Goal: Information Seeking & Learning: Learn about a topic

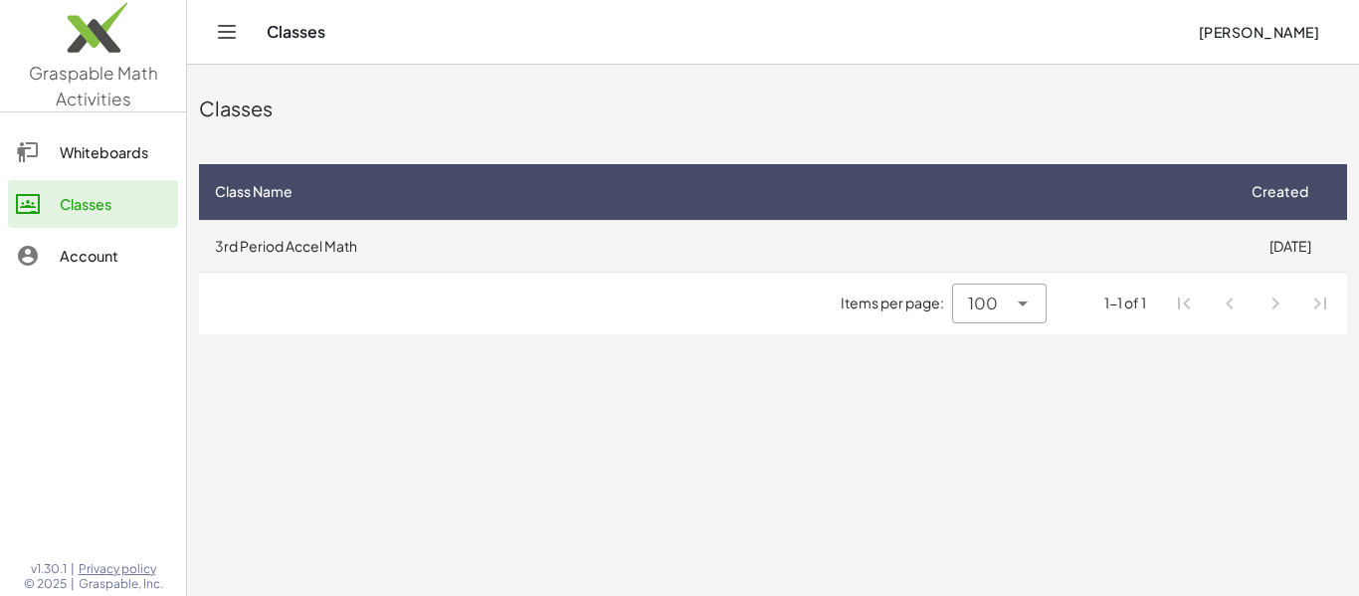
click at [863, 252] on td "3rd Period Accel Math" at bounding box center [716, 246] width 1034 height 52
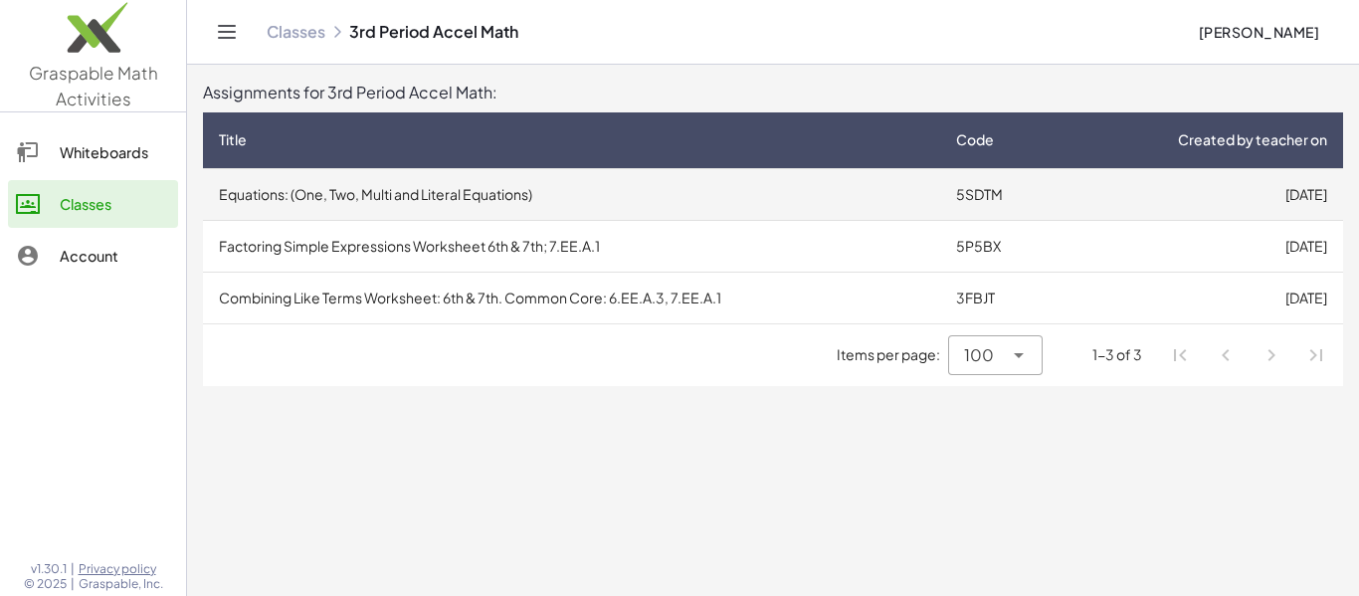
click at [923, 195] on td "Equations: (One, Two, Multi and Literal Equations)" at bounding box center [571, 194] width 737 height 52
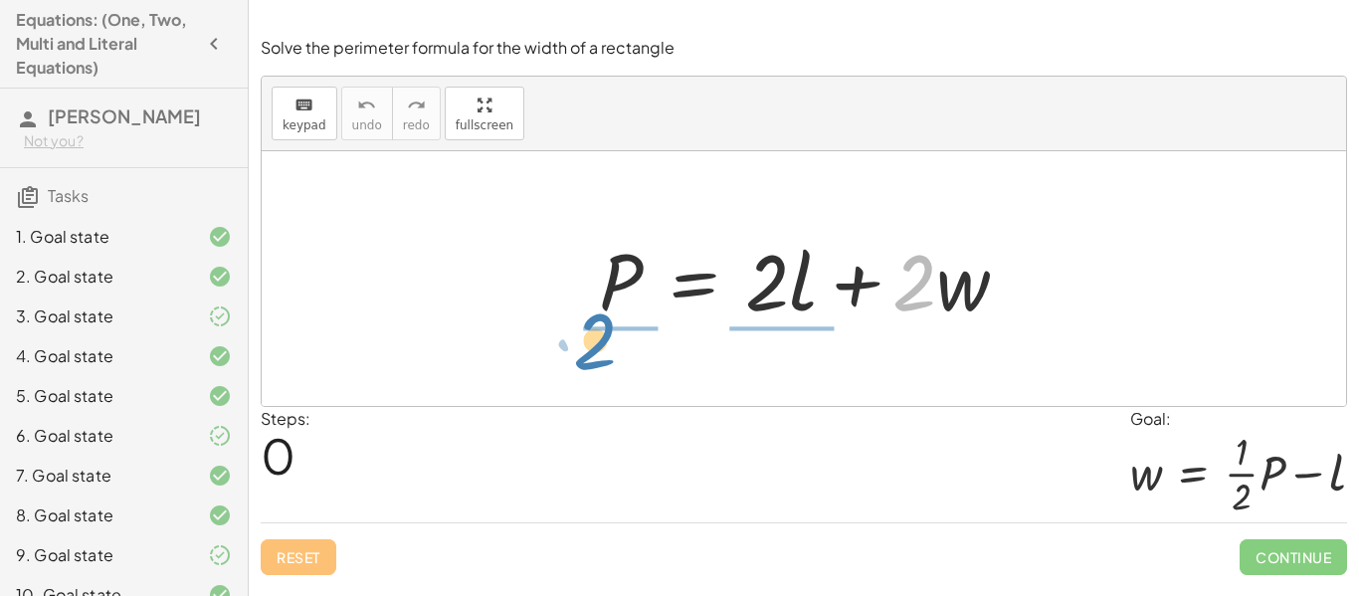
drag, startPoint x: 927, startPoint y: 291, endPoint x: 616, endPoint y: 352, distance: 317.5
click at [616, 352] on div "· 2 + · w P = + · 2 · l + · 2 · w" at bounding box center [804, 278] width 1085 height 255
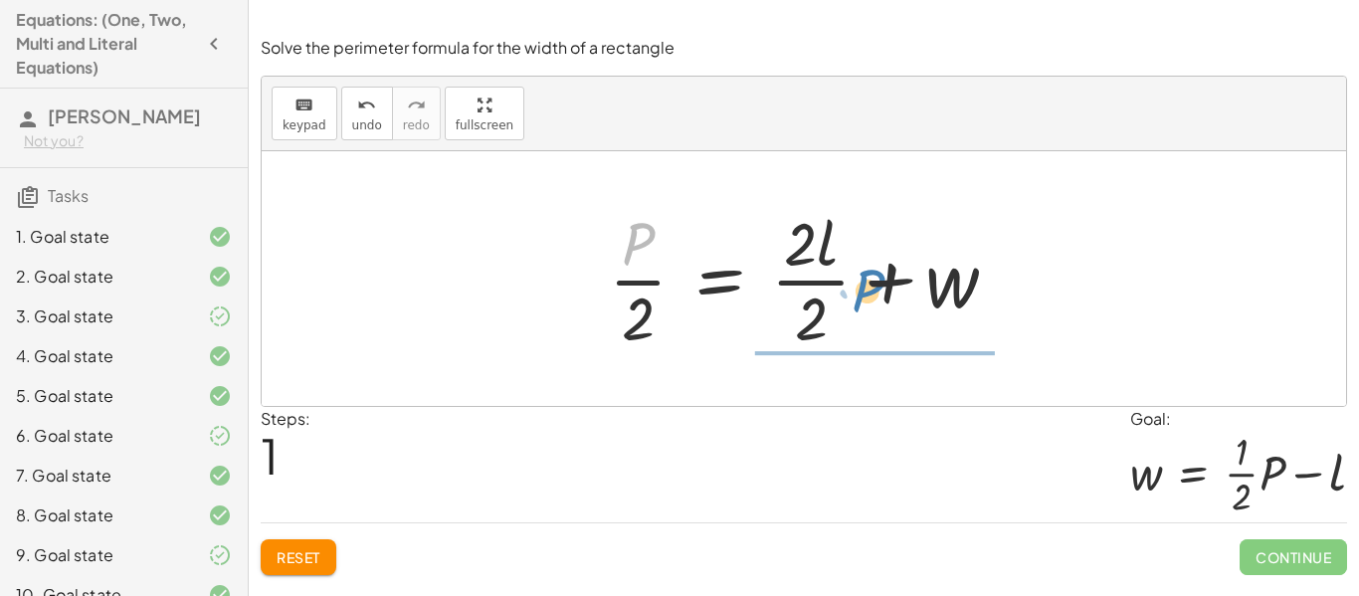
drag, startPoint x: 640, startPoint y: 241, endPoint x: 868, endPoint y: 287, distance: 232.4
click at [868, 287] on div at bounding box center [811, 278] width 425 height 153
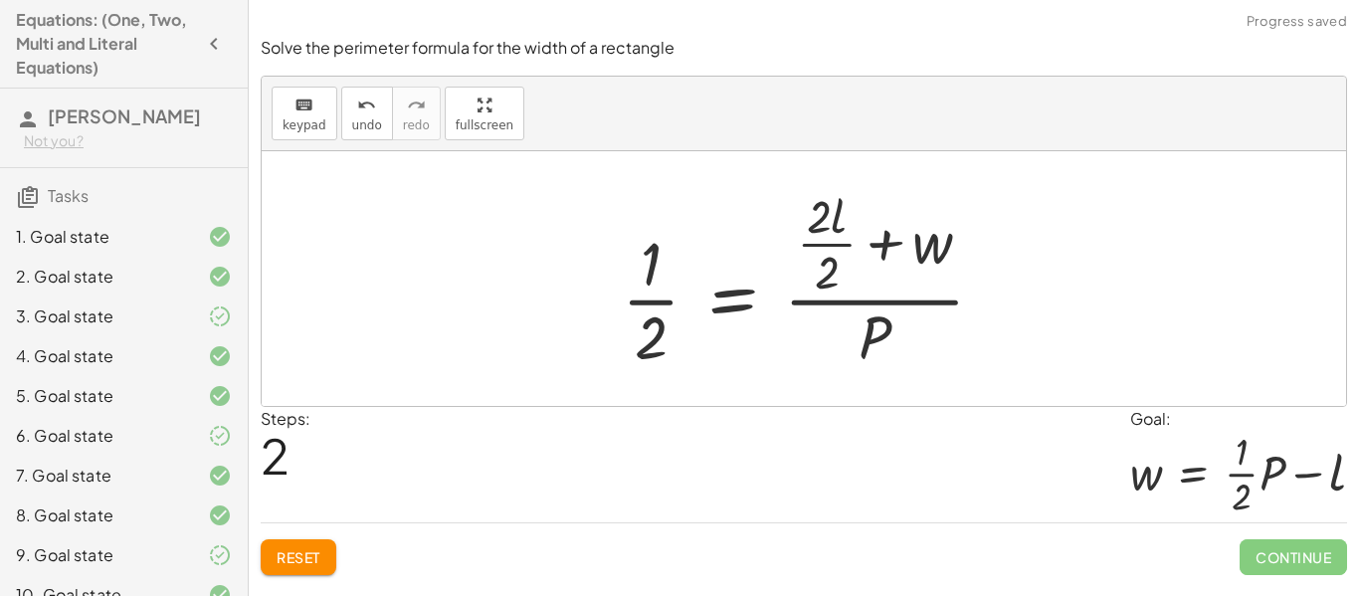
click at [318, 562] on span "Reset" at bounding box center [299, 557] width 44 height 18
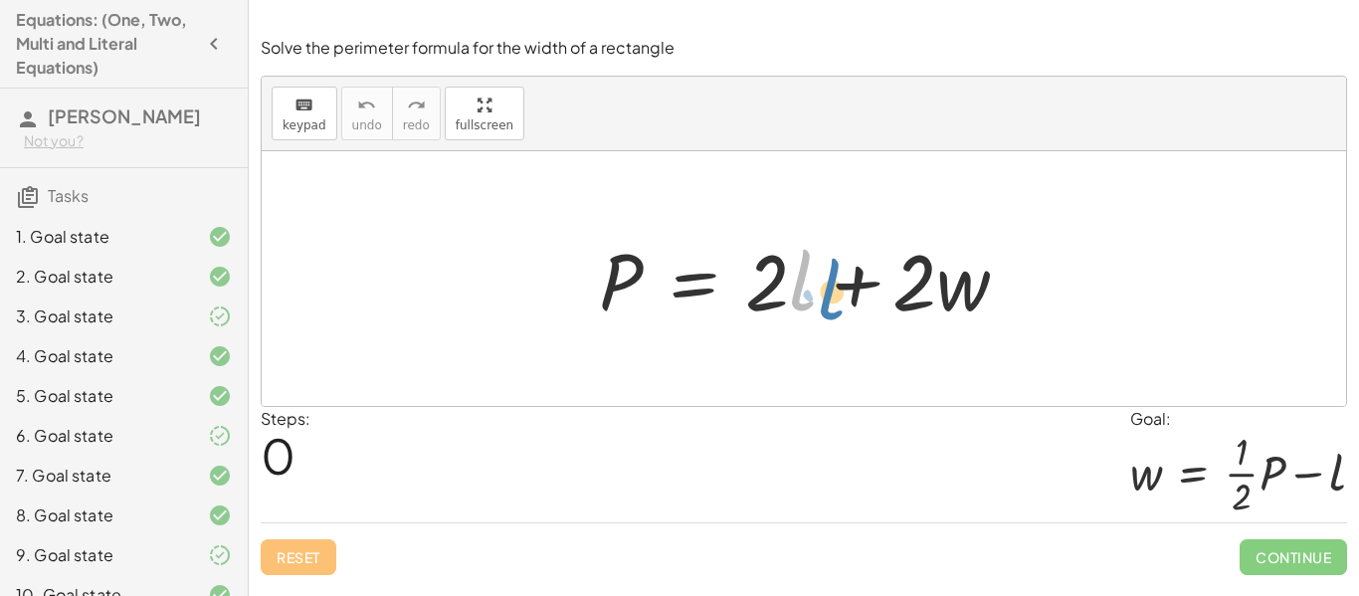
drag, startPoint x: 798, startPoint y: 298, endPoint x: 823, endPoint y: 305, distance: 25.8
click at [823, 305] on div at bounding box center [812, 279] width 446 height 103
drag, startPoint x: 808, startPoint y: 294, endPoint x: 697, endPoint y: 286, distance: 111.7
click at [697, 286] on div at bounding box center [812, 279] width 446 height 103
click at [696, 286] on div at bounding box center [812, 279] width 446 height 103
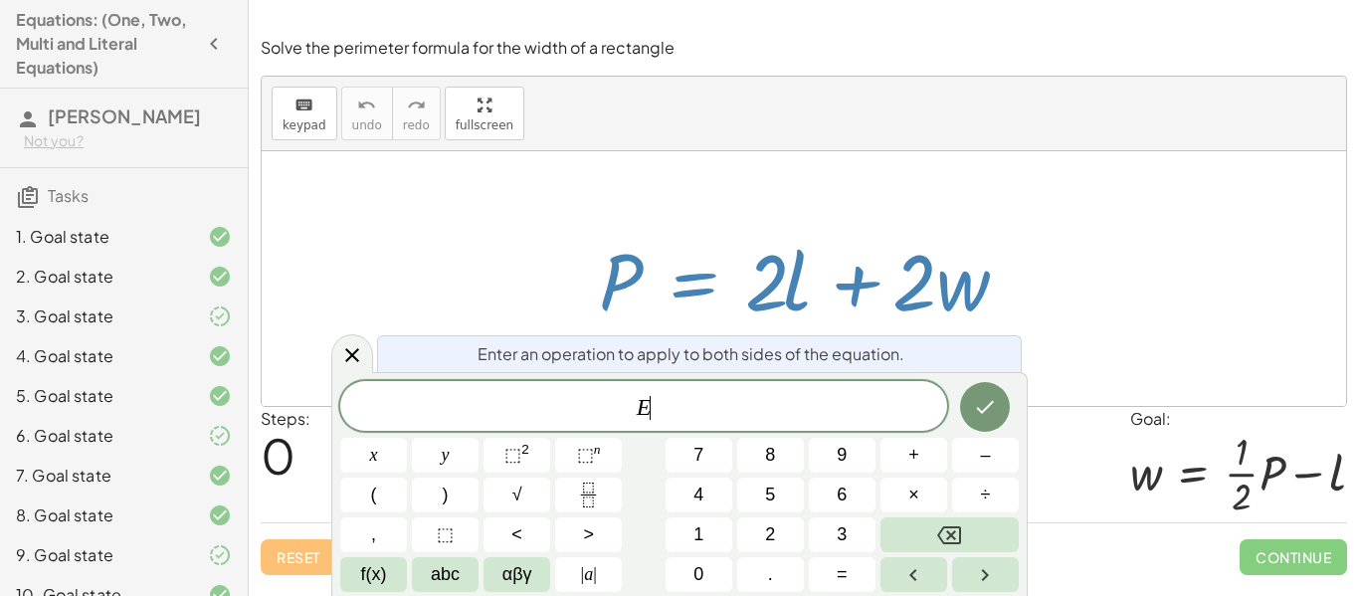
scroll to position [1, 0]
click at [803, 283] on div at bounding box center [812, 279] width 446 height 103
click at [349, 343] on icon at bounding box center [352, 355] width 24 height 24
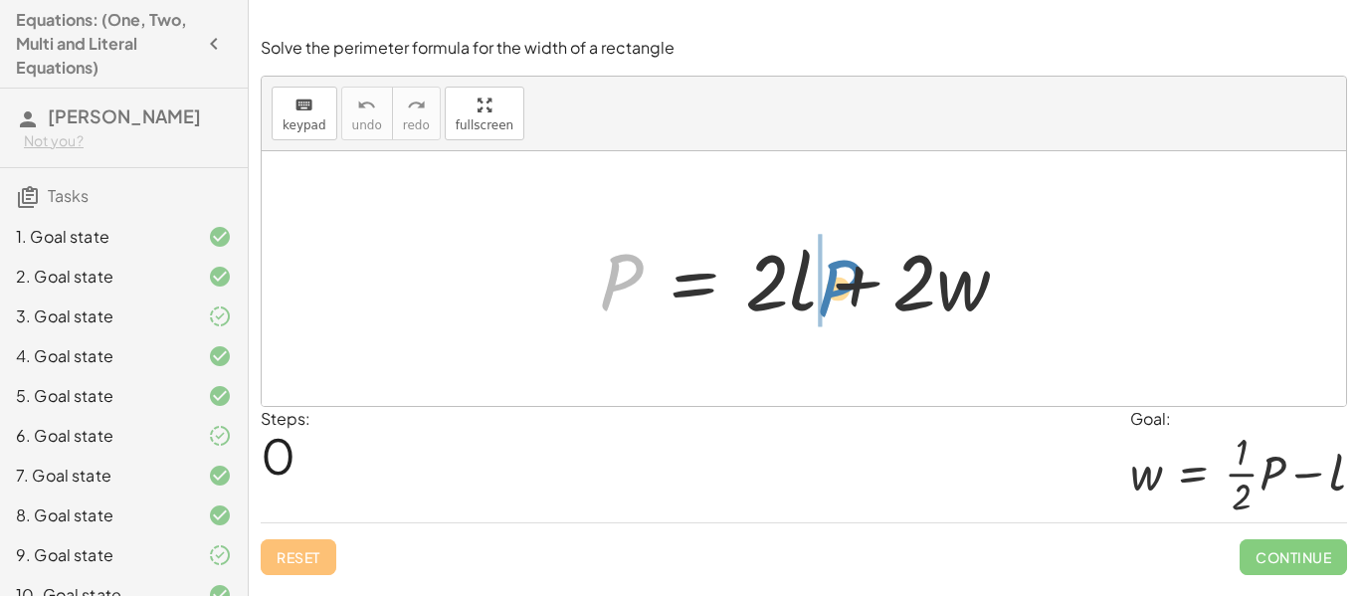
drag, startPoint x: 632, startPoint y: 281, endPoint x: 850, endPoint y: 287, distance: 218.0
click at [850, 287] on div at bounding box center [812, 279] width 446 height 103
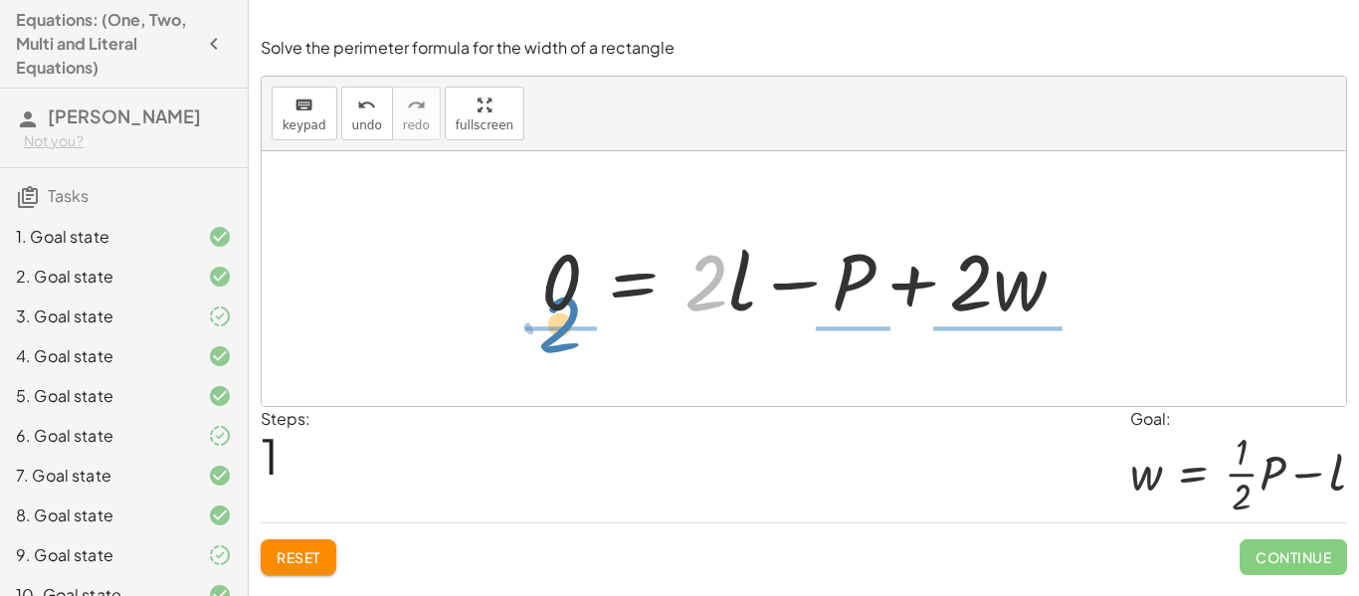
drag, startPoint x: 710, startPoint y: 277, endPoint x: 564, endPoint y: 318, distance: 151.2
click at [564, 318] on div at bounding box center [810, 279] width 559 height 103
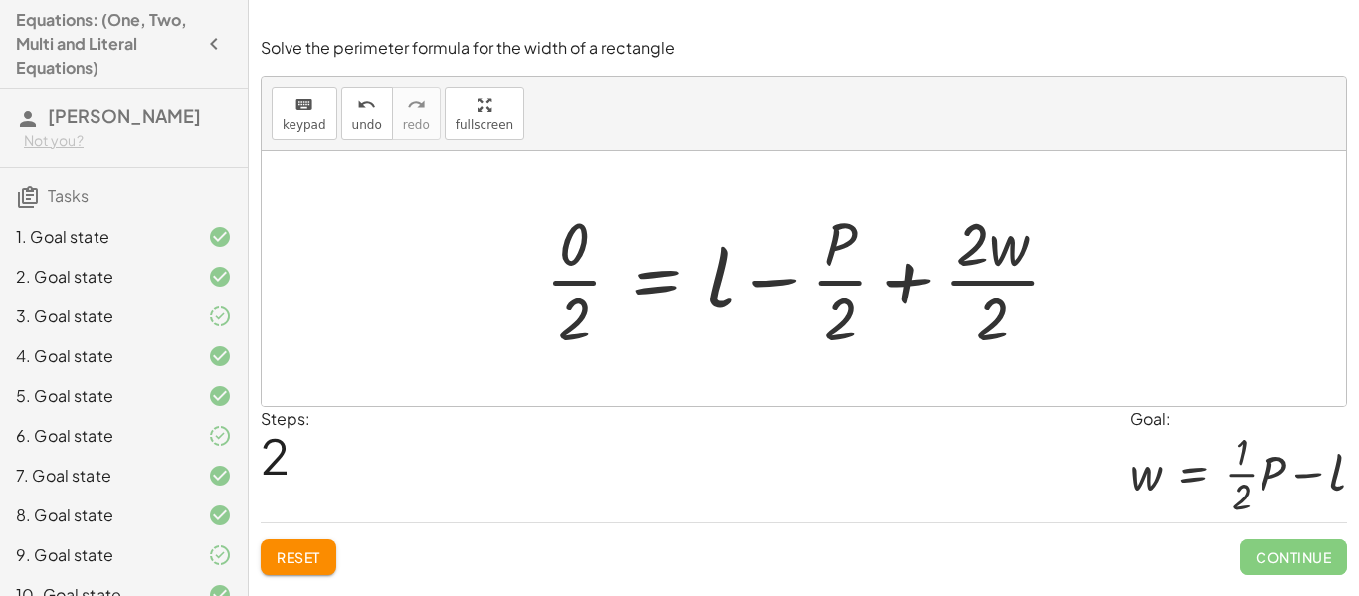
click at [286, 550] on span "Reset" at bounding box center [299, 557] width 44 height 18
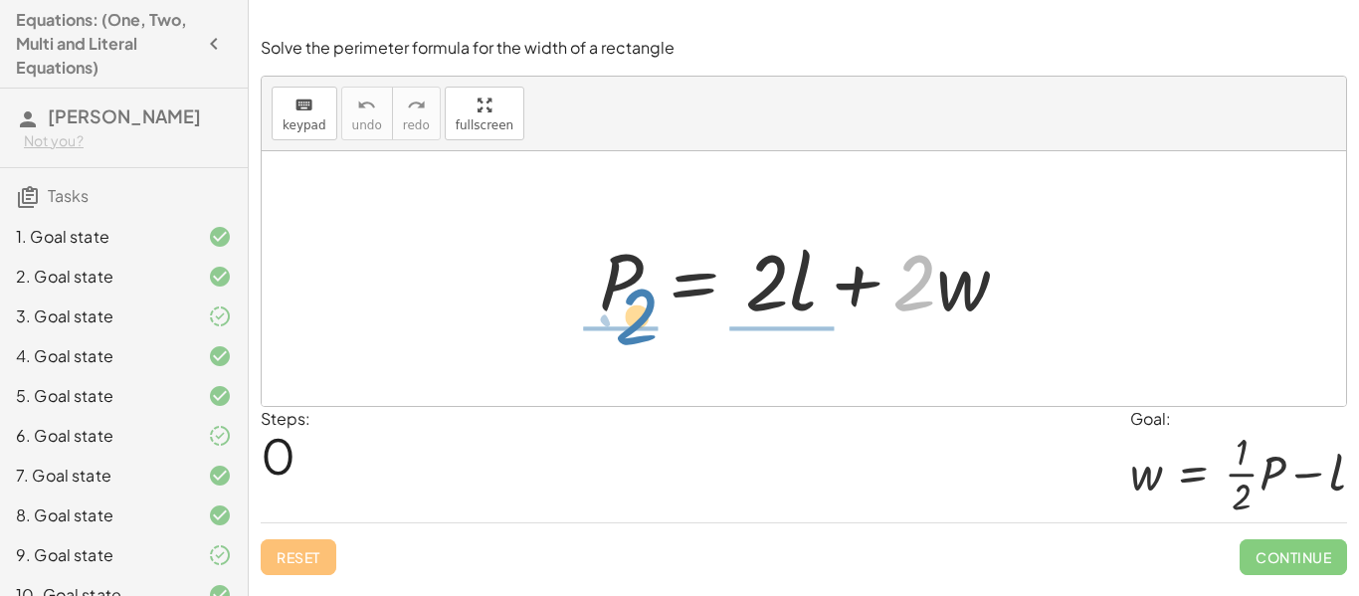
drag, startPoint x: 907, startPoint y: 308, endPoint x: 628, endPoint y: 341, distance: 280.7
click at [628, 341] on div "· 2 + · w P = + · 2 · l + · 2 · w" at bounding box center [804, 278] width 1085 height 255
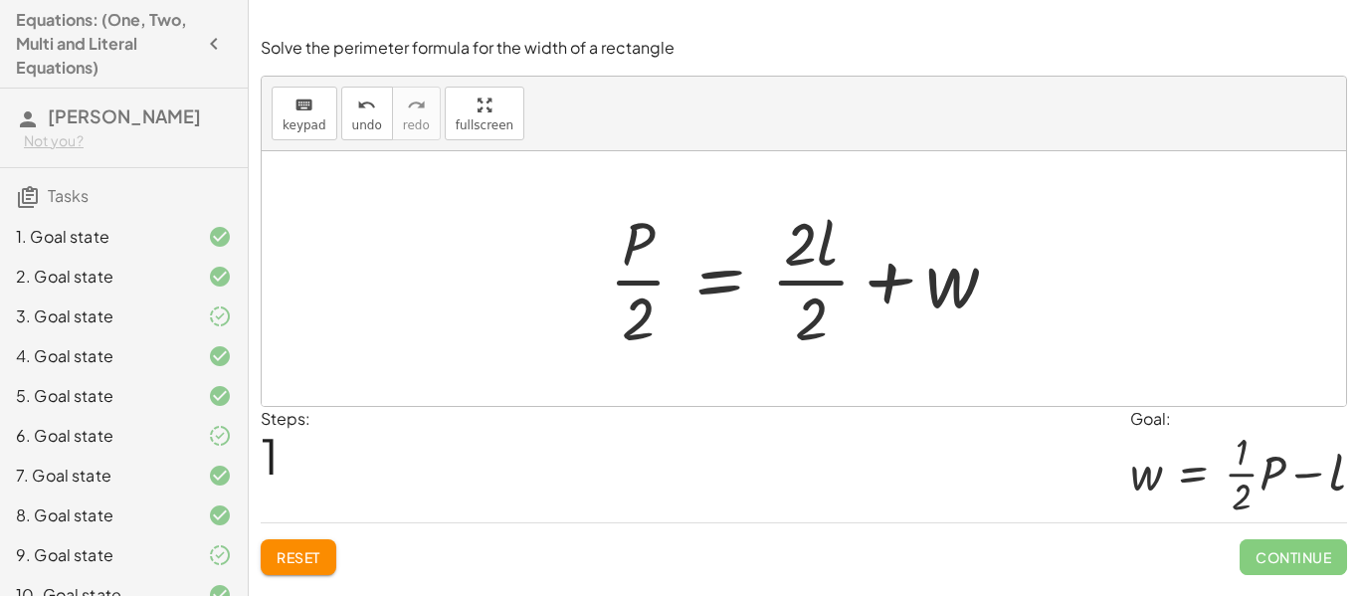
click at [329, 548] on button "Reset" at bounding box center [299, 557] width 76 height 36
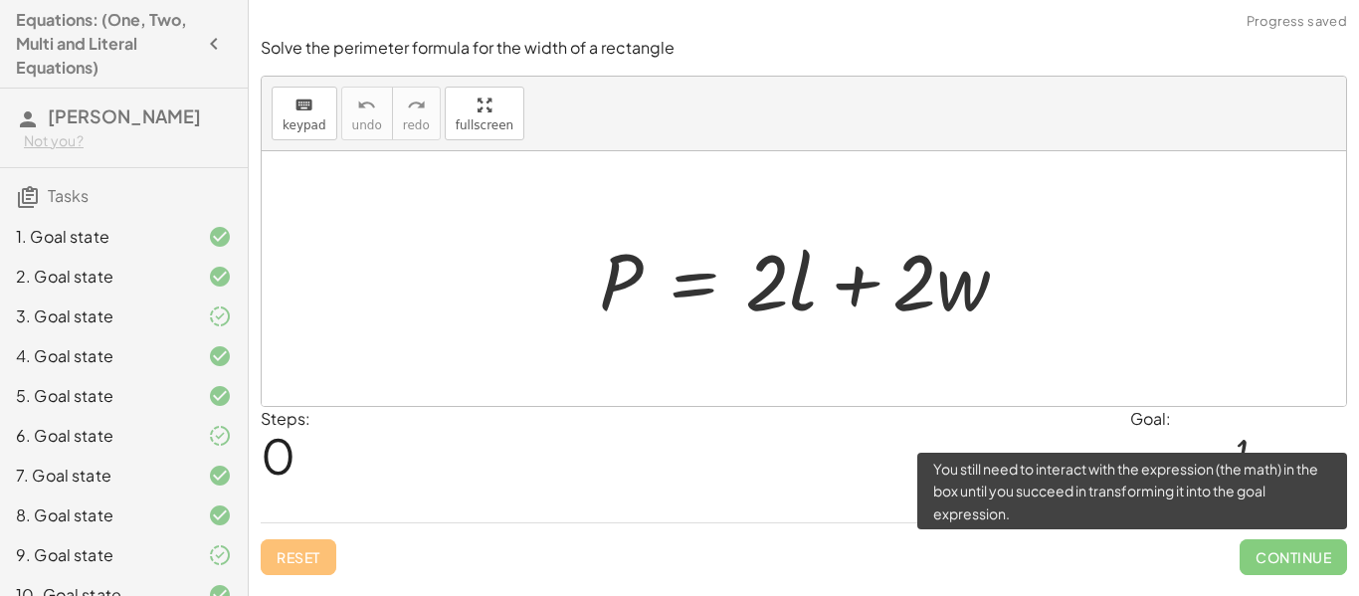
click at [1307, 570] on span "Continue" at bounding box center [1293, 557] width 107 height 36
click at [1292, 560] on span "Continue" at bounding box center [1293, 557] width 107 height 36
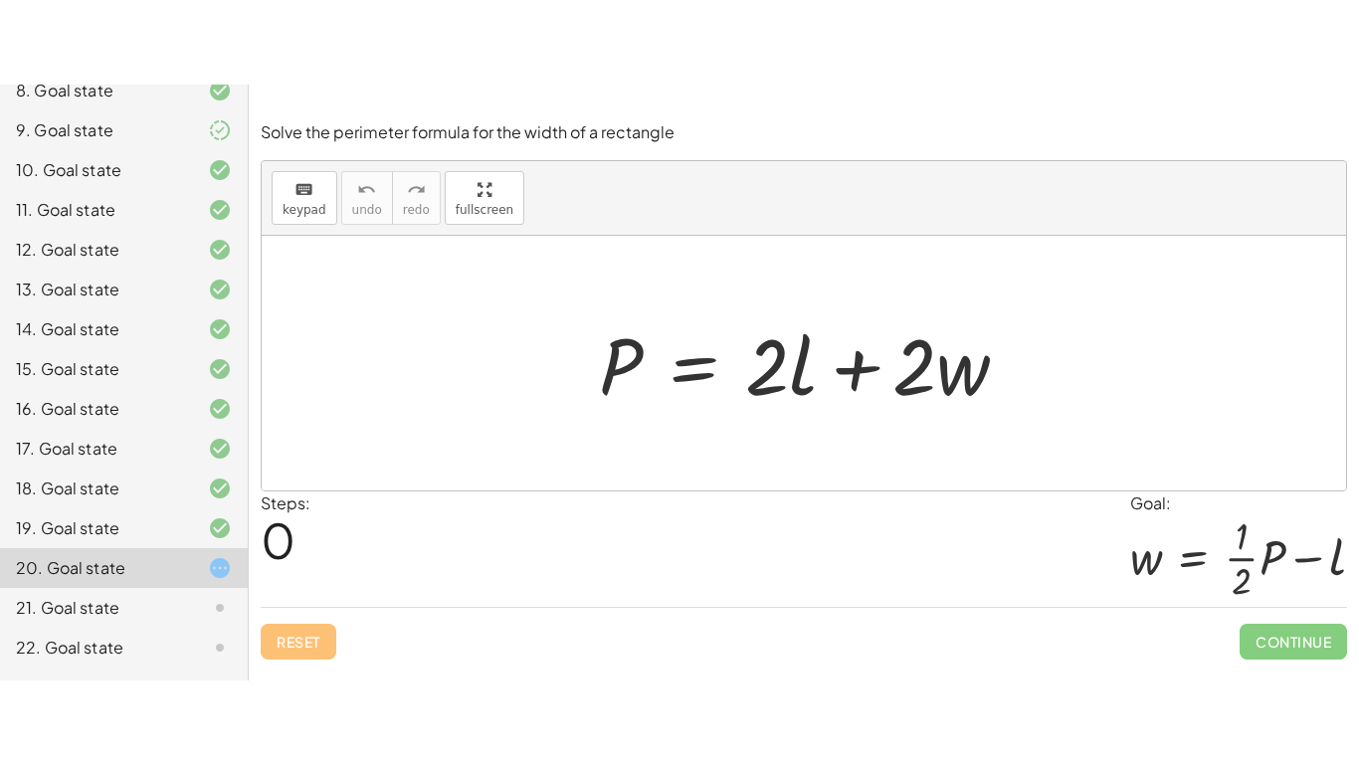
scroll to position [664, 0]
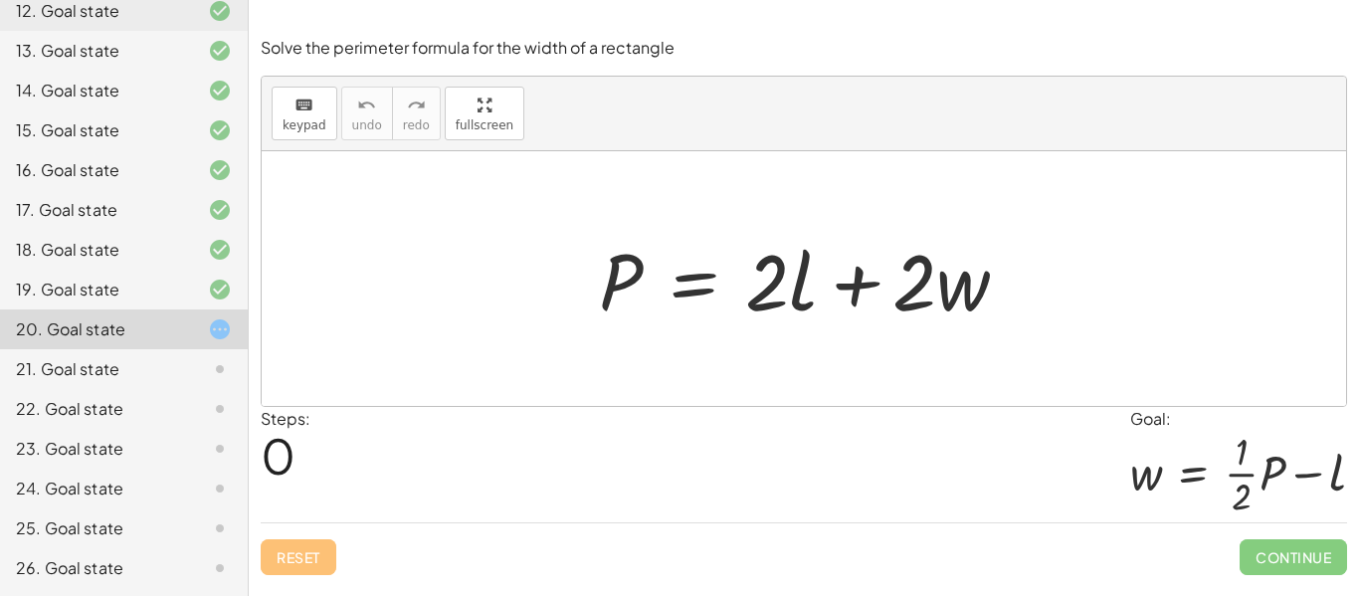
click at [219, 364] on icon at bounding box center [220, 369] width 24 height 24
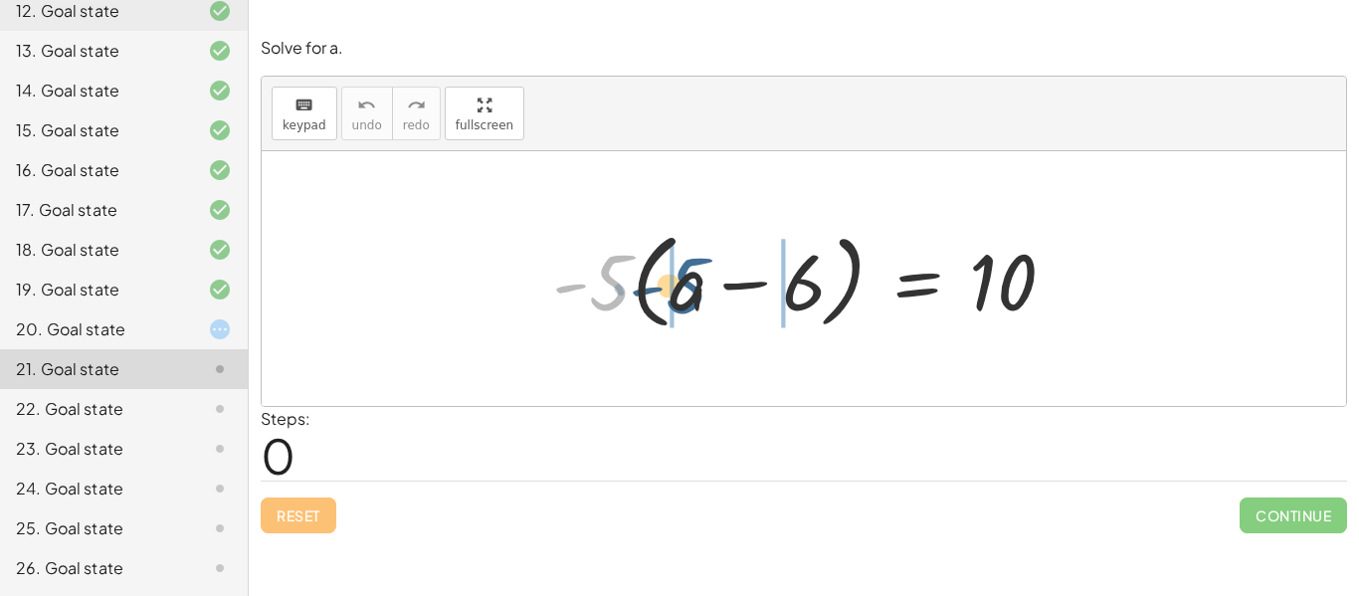
drag, startPoint x: 610, startPoint y: 290, endPoint x: 690, endPoint y: 295, distance: 79.8
click at [690, 295] on div at bounding box center [811, 279] width 539 height 114
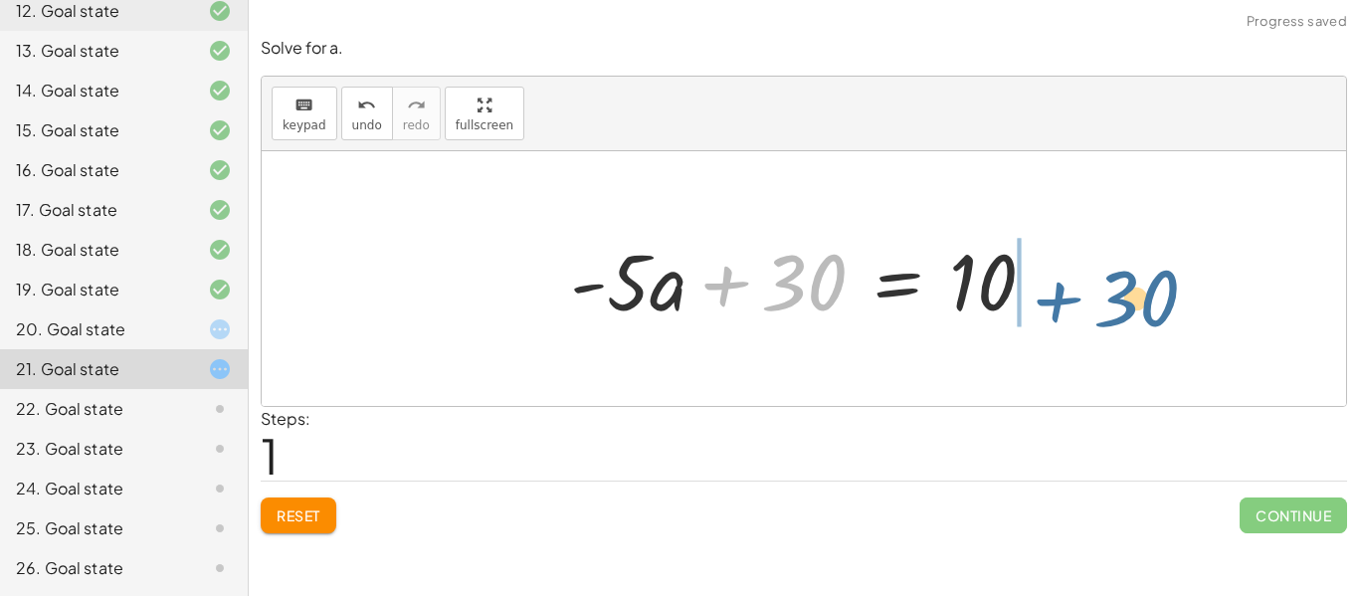
drag, startPoint x: 732, startPoint y: 287, endPoint x: 1043, endPoint y: 303, distance: 310.9
click at [1043, 303] on div at bounding box center [811, 279] width 502 height 103
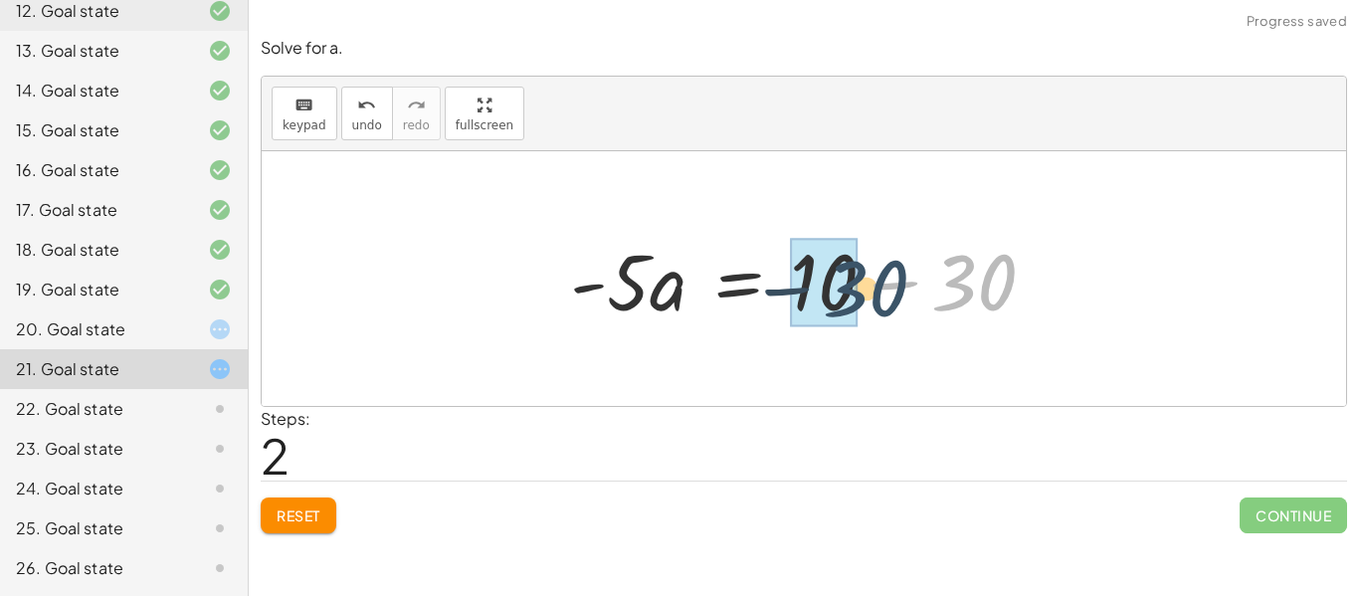
drag, startPoint x: 1013, startPoint y: 294, endPoint x: 879, endPoint y: 297, distance: 134.4
click at [879, 297] on div at bounding box center [811, 279] width 502 height 103
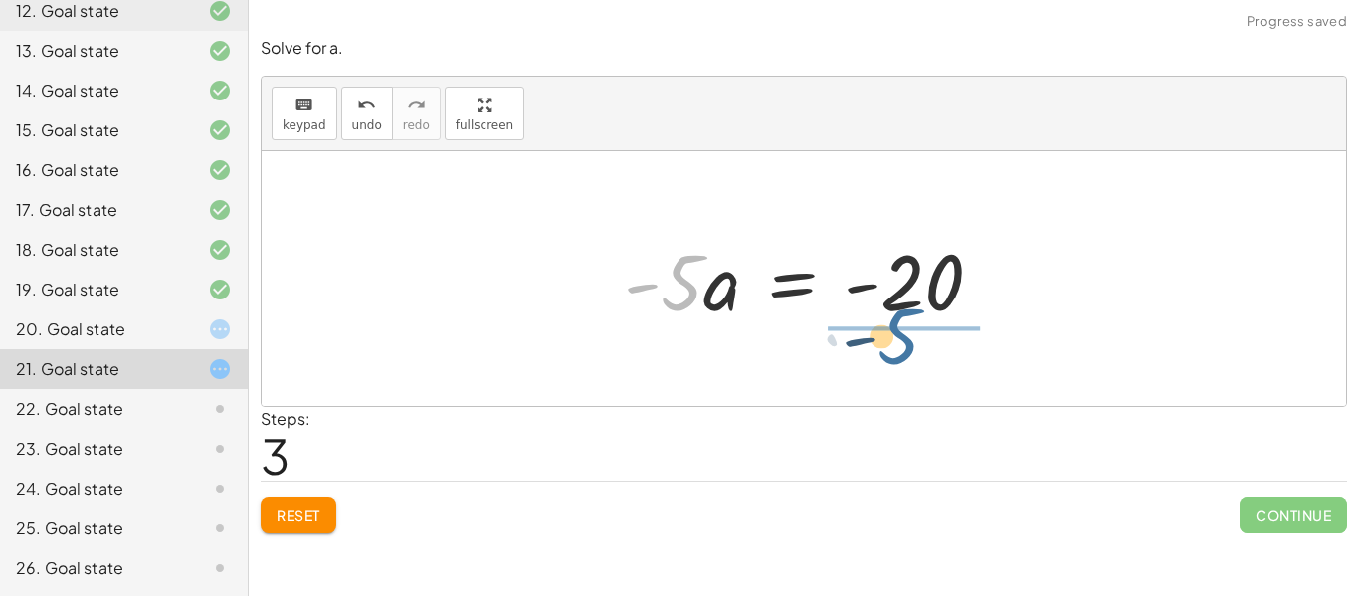
drag, startPoint x: 669, startPoint y: 284, endPoint x: 899, endPoint y: 336, distance: 235.9
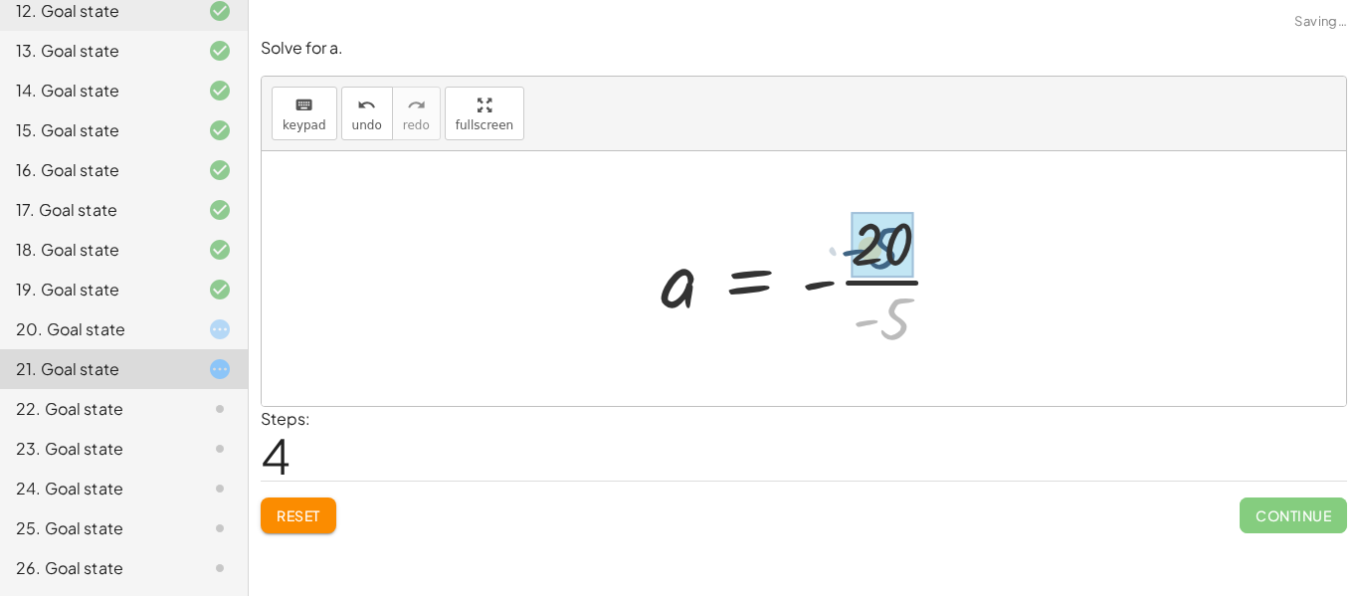
drag, startPoint x: 895, startPoint y: 317, endPoint x: 883, endPoint y: 246, distance: 72.6
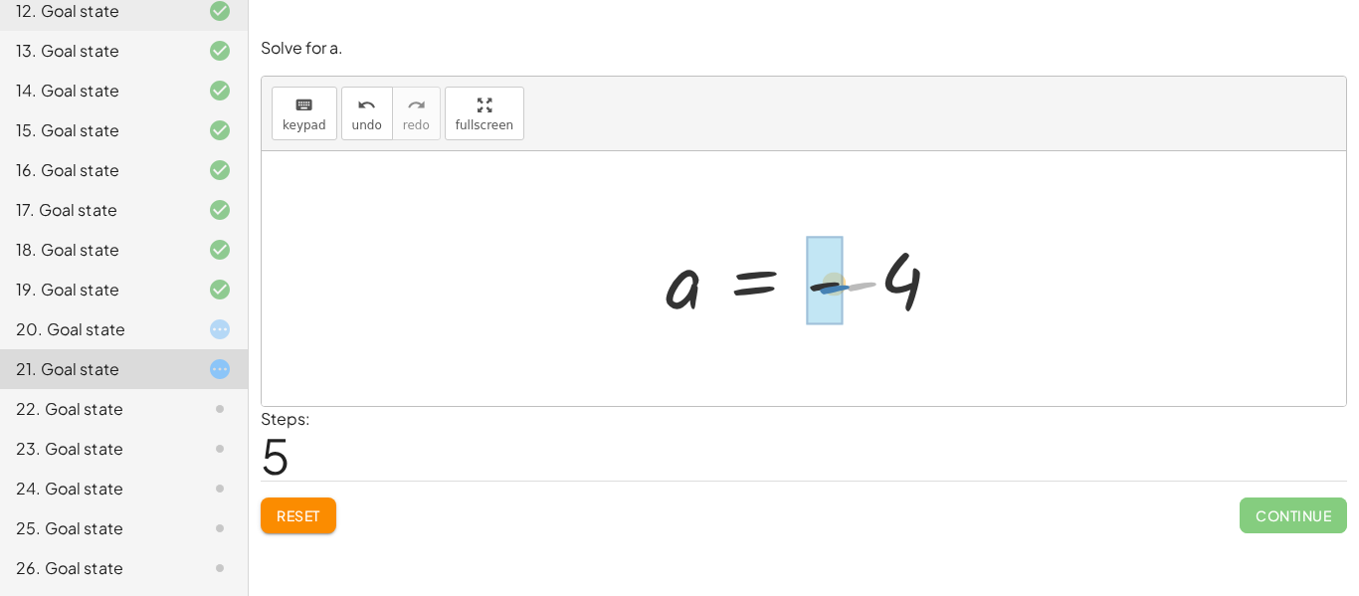
drag, startPoint x: 861, startPoint y: 281, endPoint x: 834, endPoint y: 284, distance: 27.0
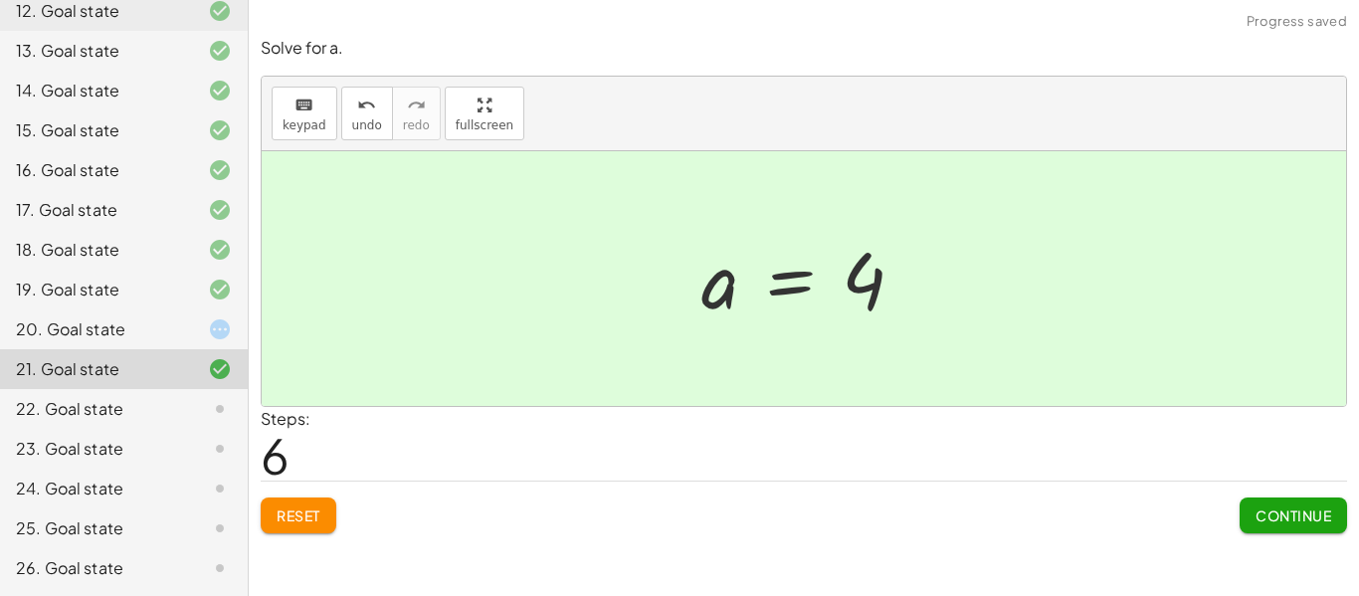
click at [1303, 512] on span "Continue" at bounding box center [1294, 516] width 76 height 18
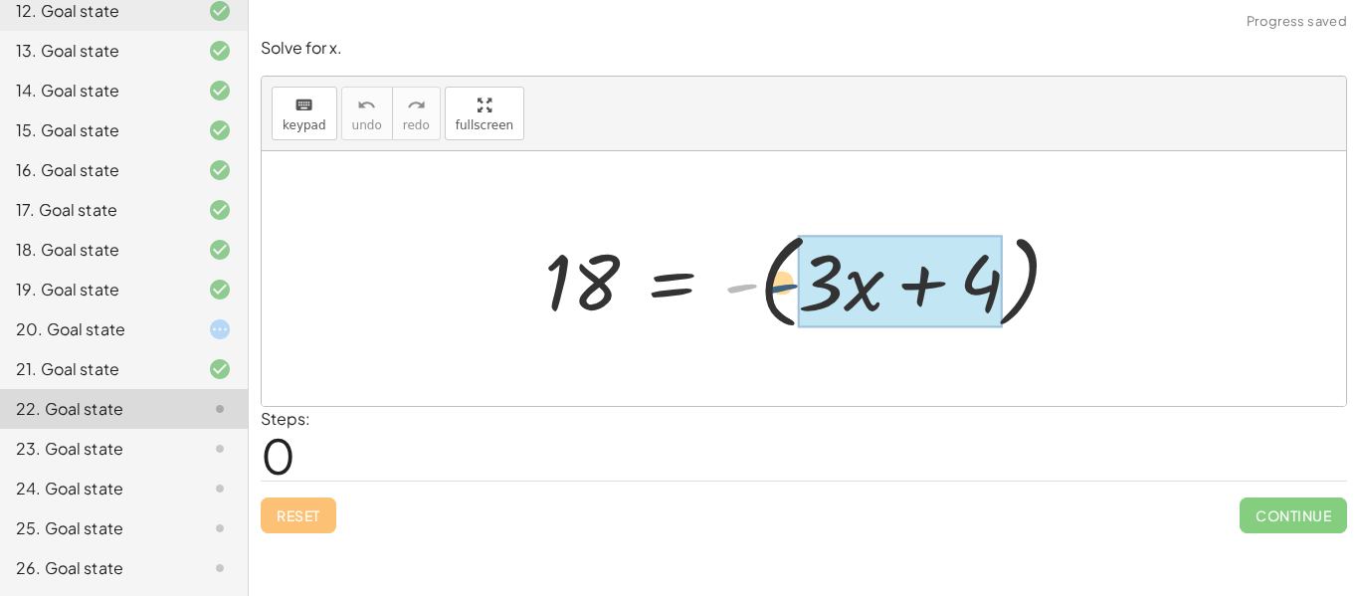
drag, startPoint x: 749, startPoint y: 286, endPoint x: 813, endPoint y: 286, distance: 63.7
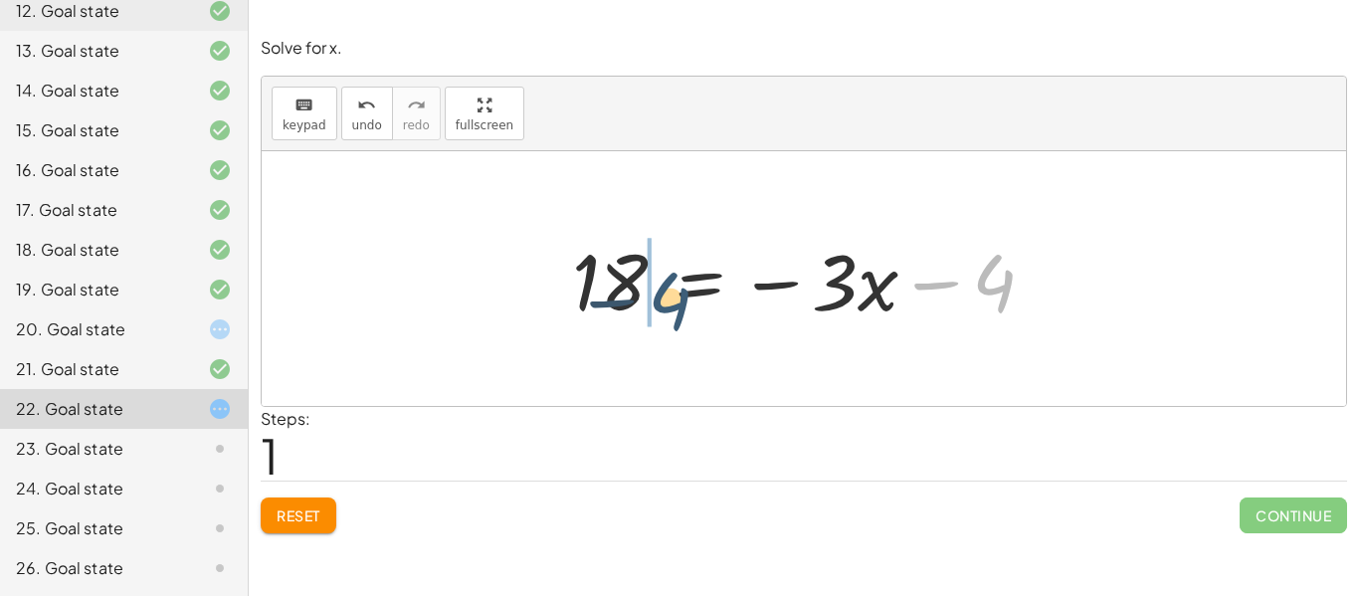
drag, startPoint x: 1005, startPoint y: 276, endPoint x: 648, endPoint y: 290, distance: 357.5
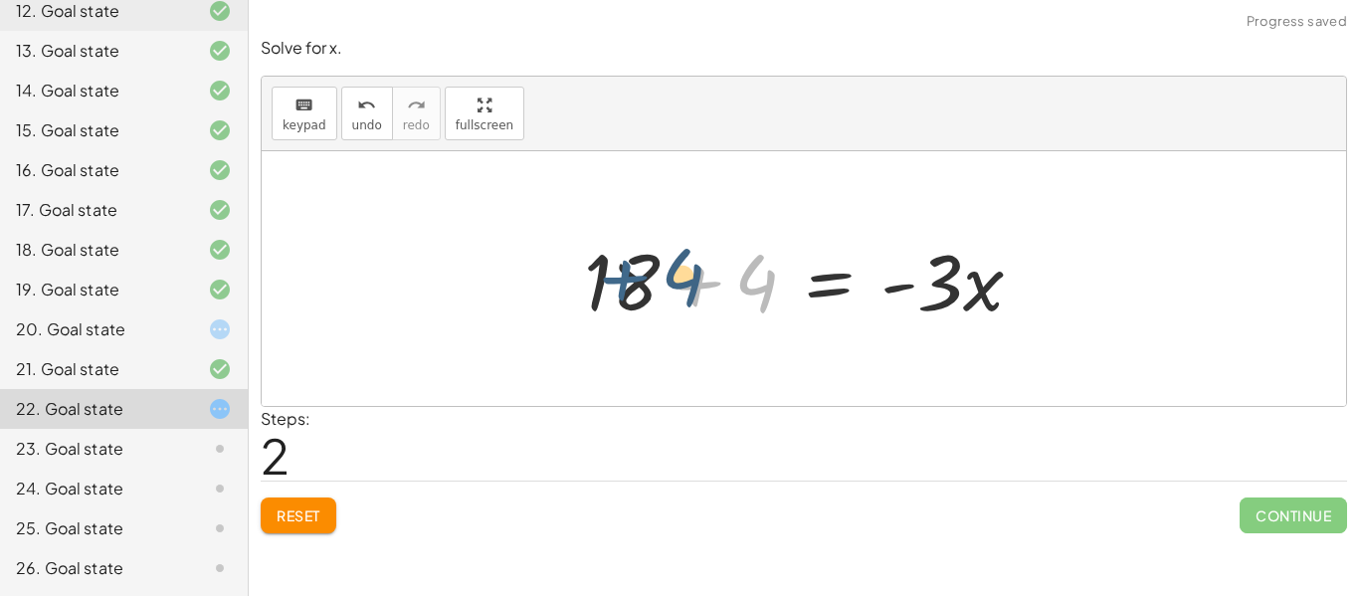
drag, startPoint x: 699, startPoint y: 290, endPoint x: 613, endPoint y: 284, distance: 85.8
click at [613, 284] on div at bounding box center [811, 279] width 475 height 103
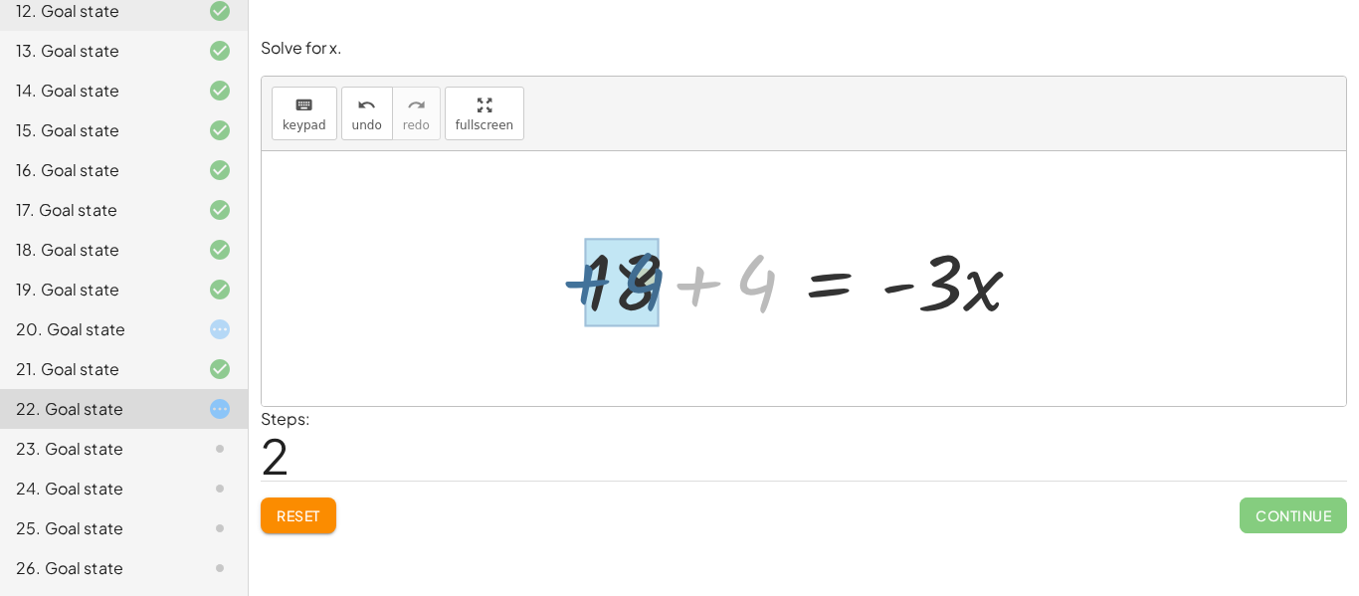
drag, startPoint x: 696, startPoint y: 287, endPoint x: 581, endPoint y: 285, distance: 114.5
click at [581, 285] on div at bounding box center [811, 279] width 475 height 103
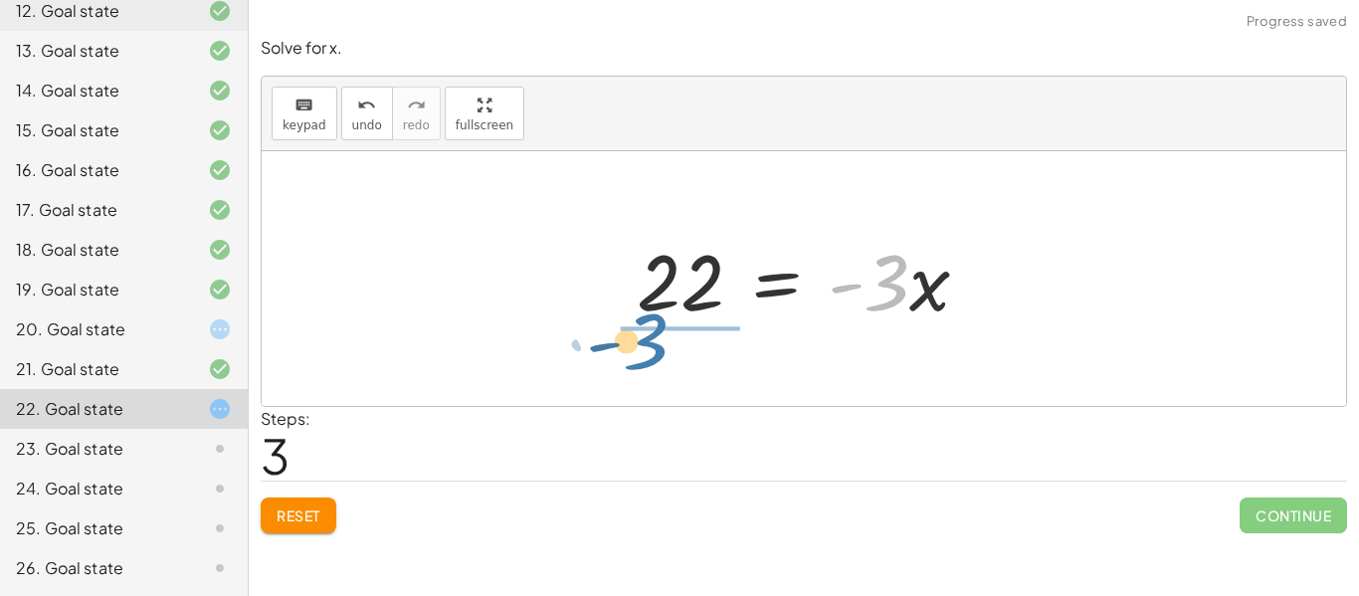
drag, startPoint x: 887, startPoint y: 291, endPoint x: 645, endPoint y: 349, distance: 248.8
click at [645, 349] on div "18 = - ( + · 3 · x + 4 ) 18 = − · 3 · x − 4 + 18 + 4 = · - 3 · x · - 3 = · 3 · …" at bounding box center [804, 278] width 1085 height 255
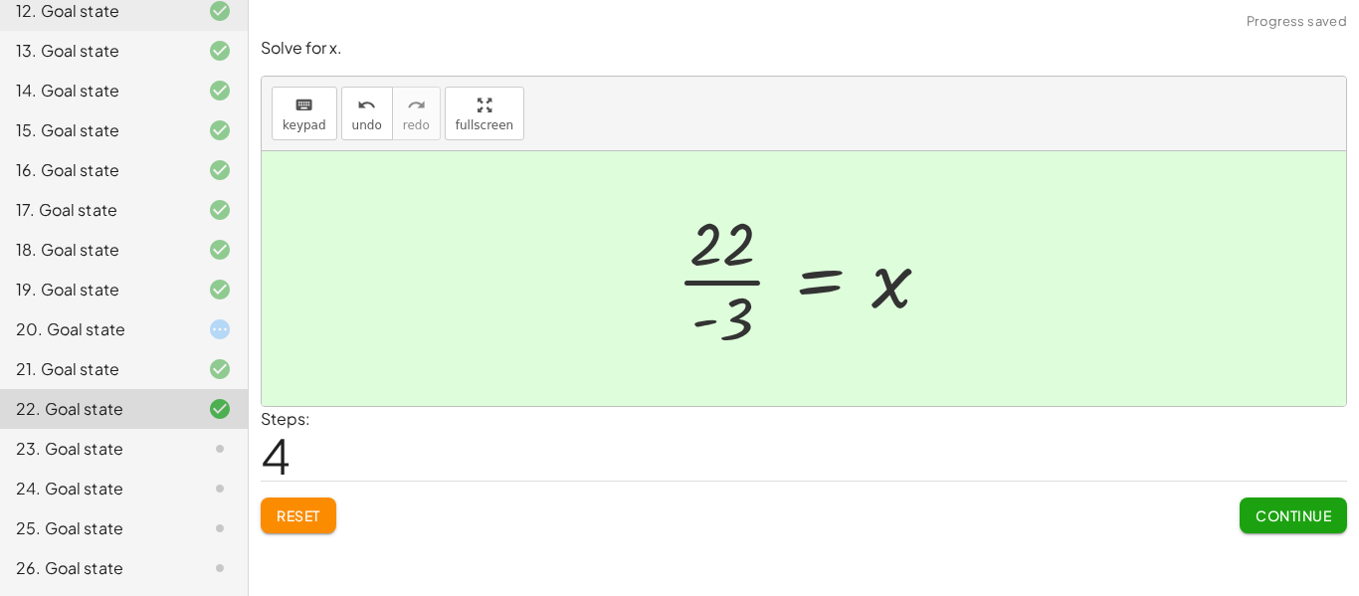
click at [1282, 512] on span "Continue" at bounding box center [1294, 516] width 76 height 18
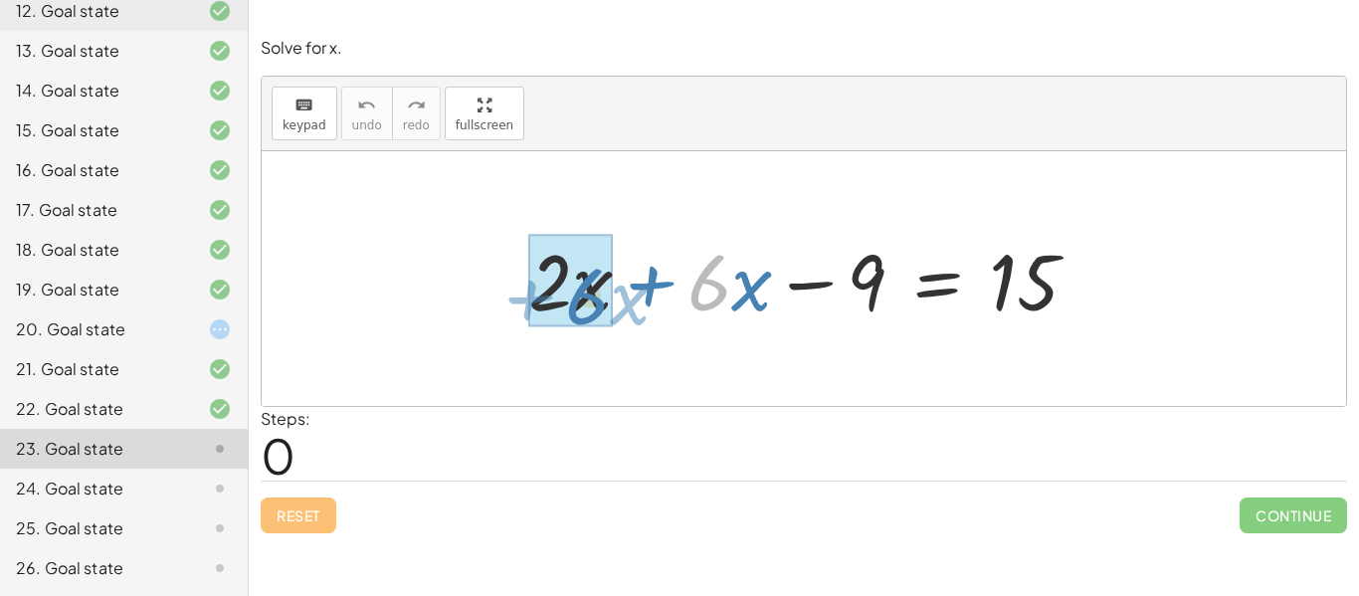
drag, startPoint x: 717, startPoint y: 275, endPoint x: 581, endPoint y: 289, distance: 136.1
click at [581, 289] on div at bounding box center [811, 279] width 586 height 103
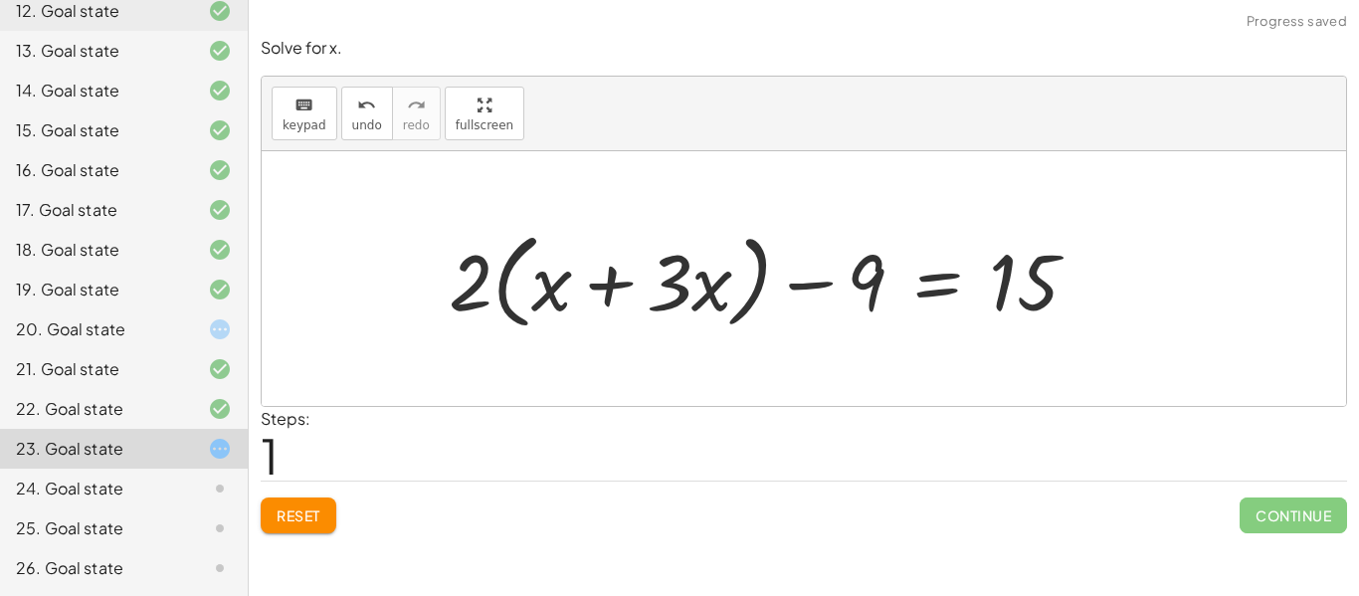
click at [303, 515] on span "Reset" at bounding box center [299, 516] width 44 height 18
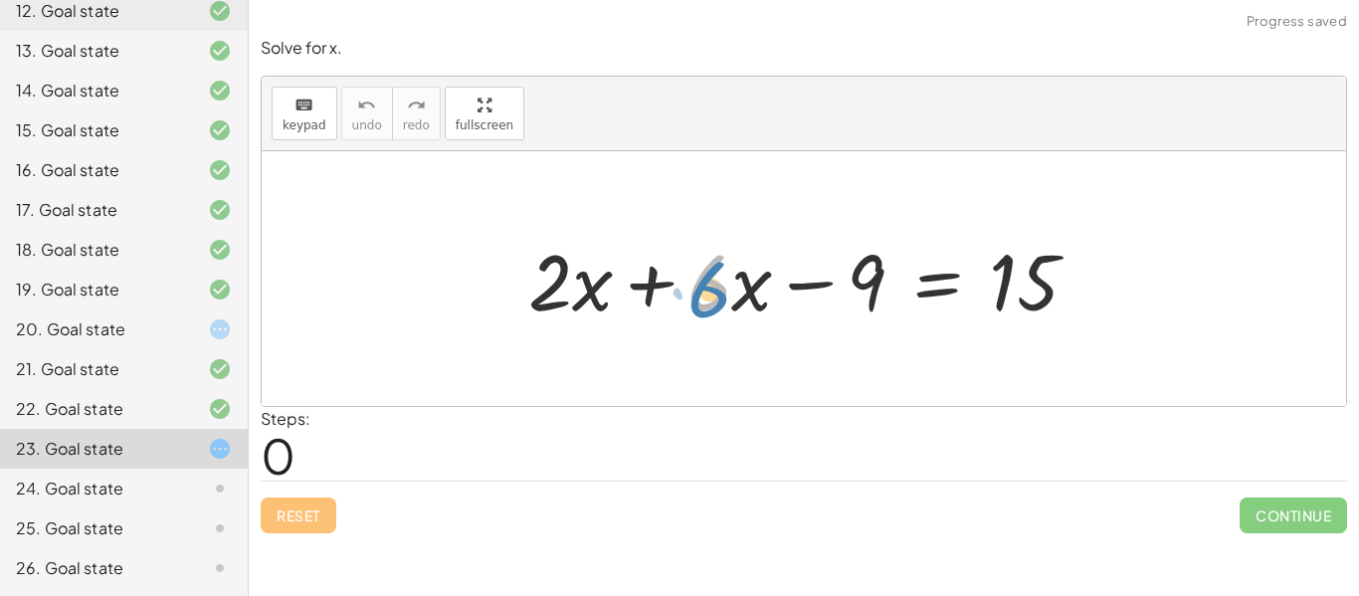
click at [716, 302] on div at bounding box center [811, 279] width 586 height 103
drag, startPoint x: 743, startPoint y: 294, endPoint x: 778, endPoint y: 291, distance: 35.0
click at [778, 291] on div at bounding box center [811, 279] width 586 height 103
drag, startPoint x: 708, startPoint y: 303, endPoint x: 729, endPoint y: 310, distance: 23.3
click at [729, 310] on div at bounding box center [811, 279] width 586 height 103
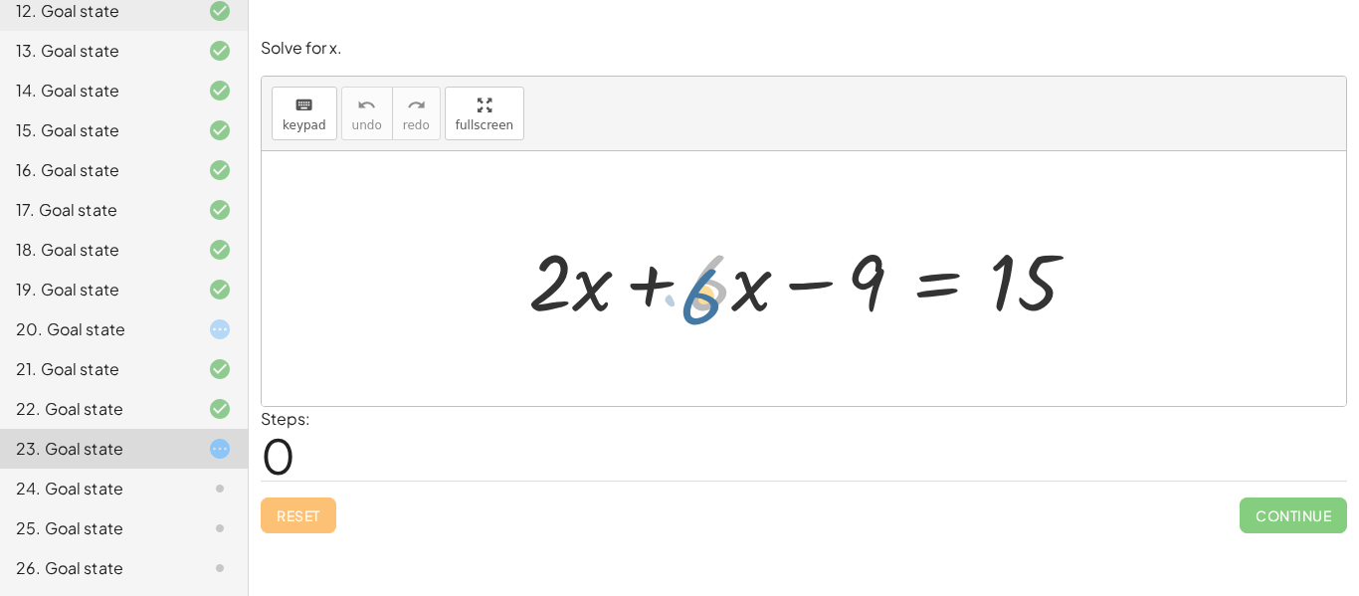
click at [726, 301] on div at bounding box center [811, 279] width 586 height 103
drag, startPoint x: 742, startPoint y: 292, endPoint x: 724, endPoint y: 279, distance: 22.1
click at [724, 279] on div at bounding box center [811, 279] width 586 height 103
drag, startPoint x: 554, startPoint y: 307, endPoint x: 545, endPoint y: 311, distance: 10.2
click at [545, 311] on div at bounding box center [811, 279] width 586 height 103
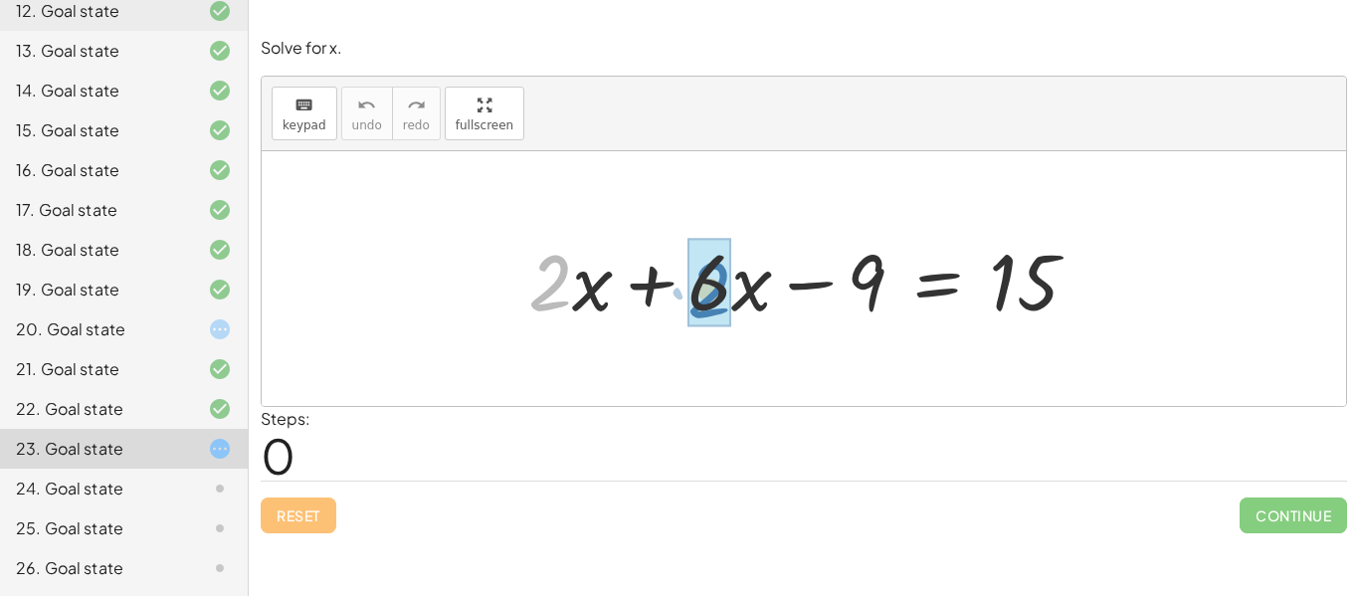
drag, startPoint x: 545, startPoint y: 311, endPoint x: 704, endPoint y: 318, distance: 158.4
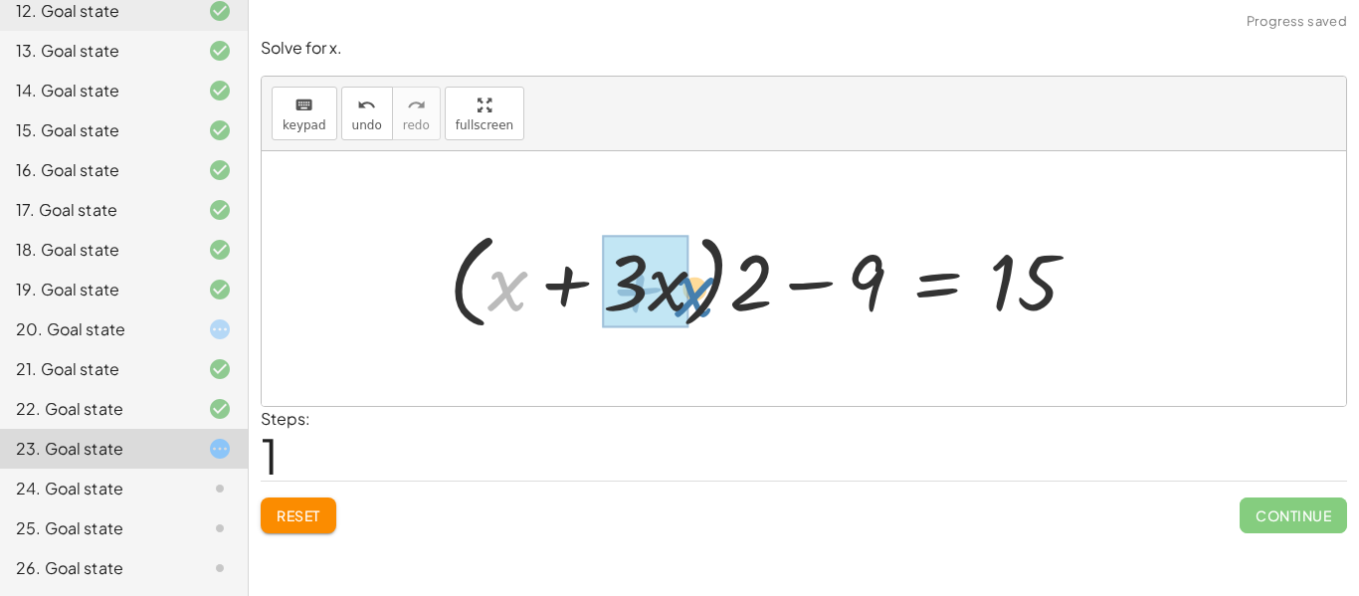
drag, startPoint x: 515, startPoint y: 305, endPoint x: 703, endPoint y: 310, distance: 187.2
click at [703, 310] on div at bounding box center [772, 279] width 666 height 114
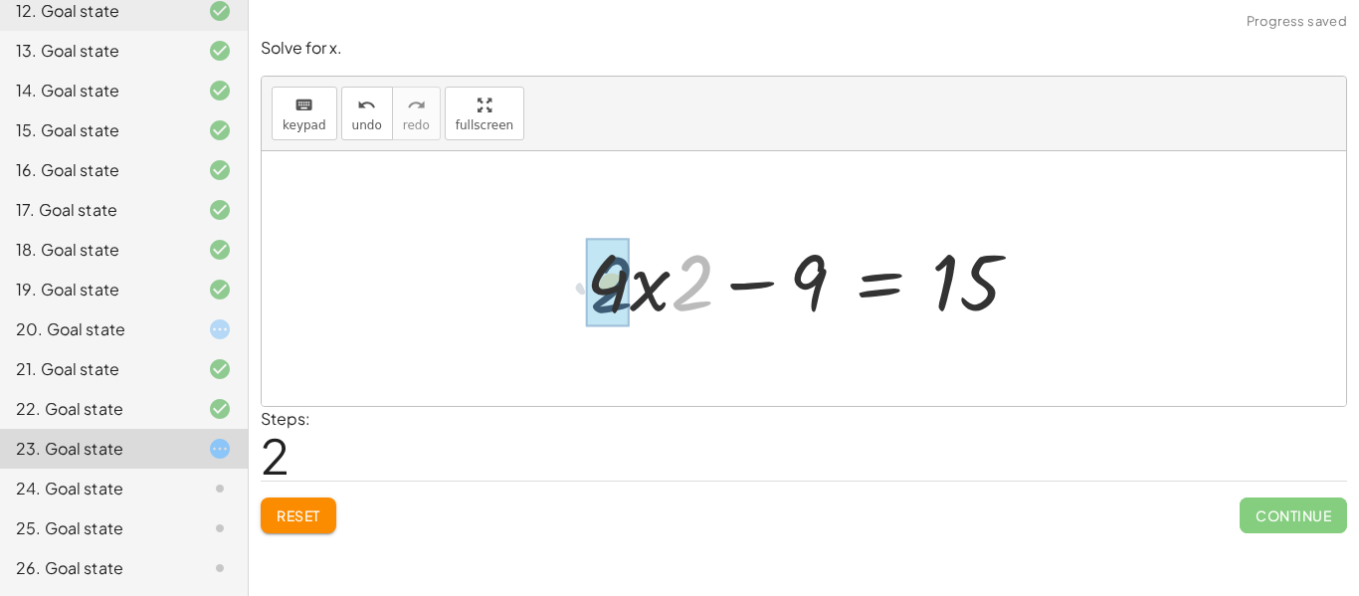
drag, startPoint x: 695, startPoint y: 307, endPoint x: 612, endPoint y: 308, distance: 82.6
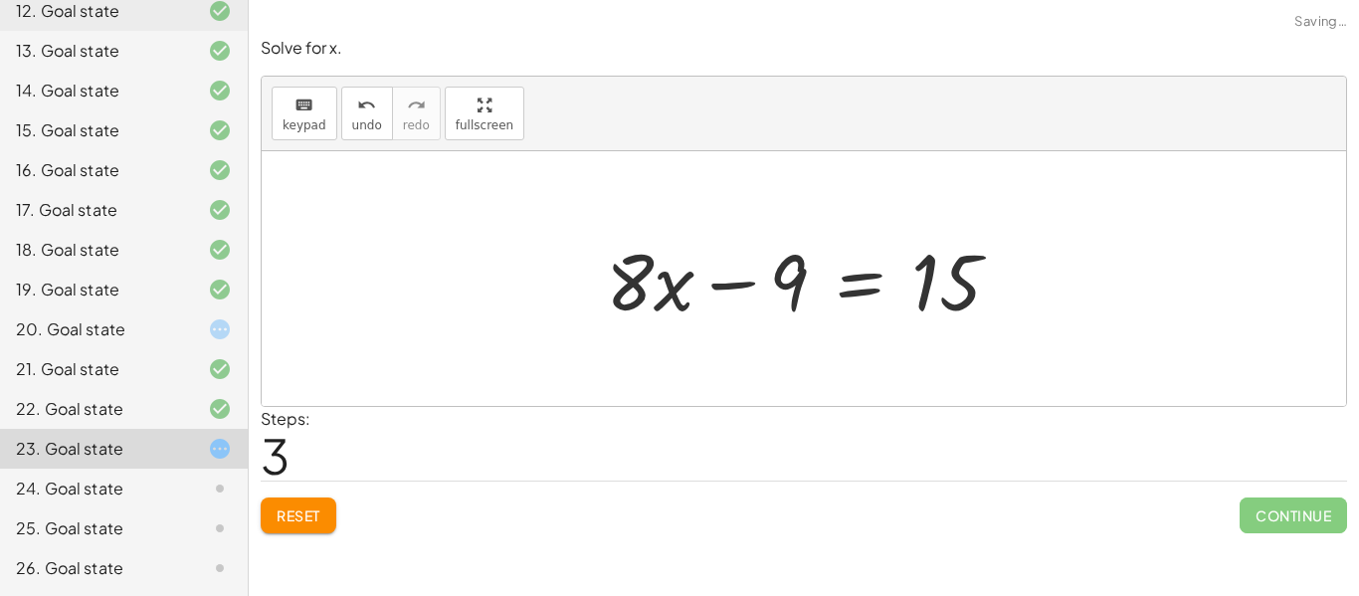
click at [306, 521] on span "Reset" at bounding box center [299, 516] width 44 height 18
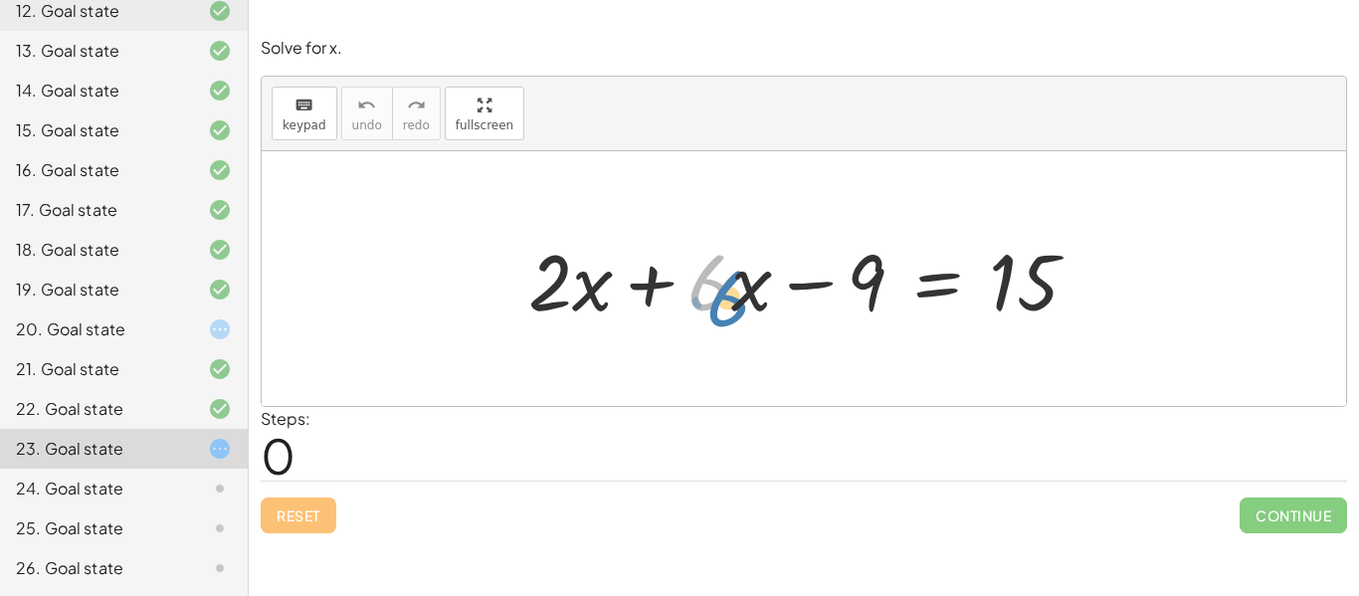
drag, startPoint x: 703, startPoint y: 301, endPoint x: 715, endPoint y: 313, distance: 17.6
click at [715, 313] on div at bounding box center [811, 279] width 586 height 103
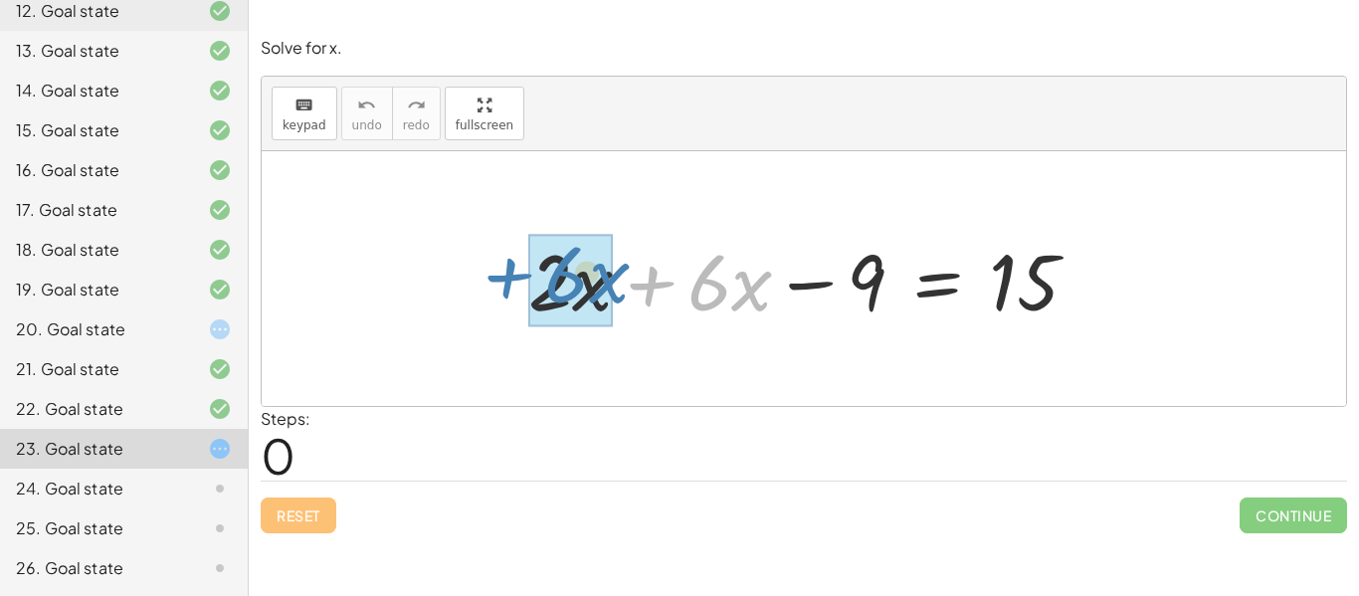
drag, startPoint x: 650, startPoint y: 286, endPoint x: 507, endPoint y: 278, distance: 143.5
click at [507, 278] on div "+ · 6 · x + · 2 · x + · 6 · x − 9 = 15" at bounding box center [804, 279] width 611 height 112
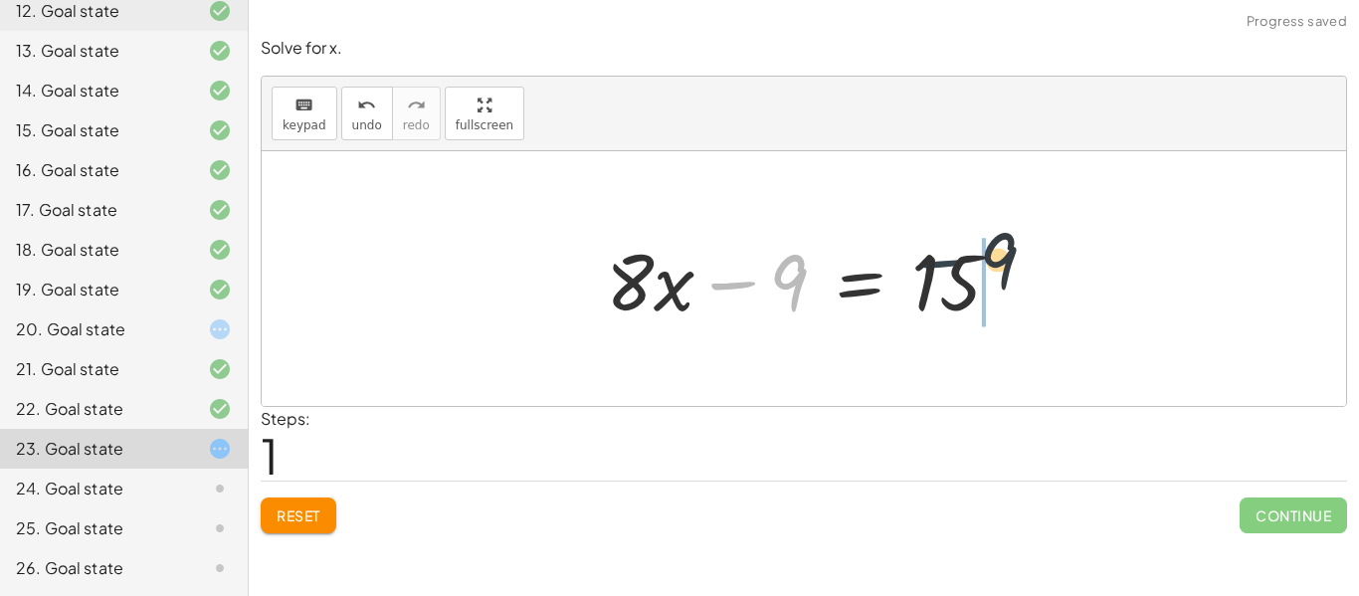
drag, startPoint x: 737, startPoint y: 289, endPoint x: 949, endPoint y: 276, distance: 212.4
click at [949, 276] on div at bounding box center [811, 279] width 430 height 103
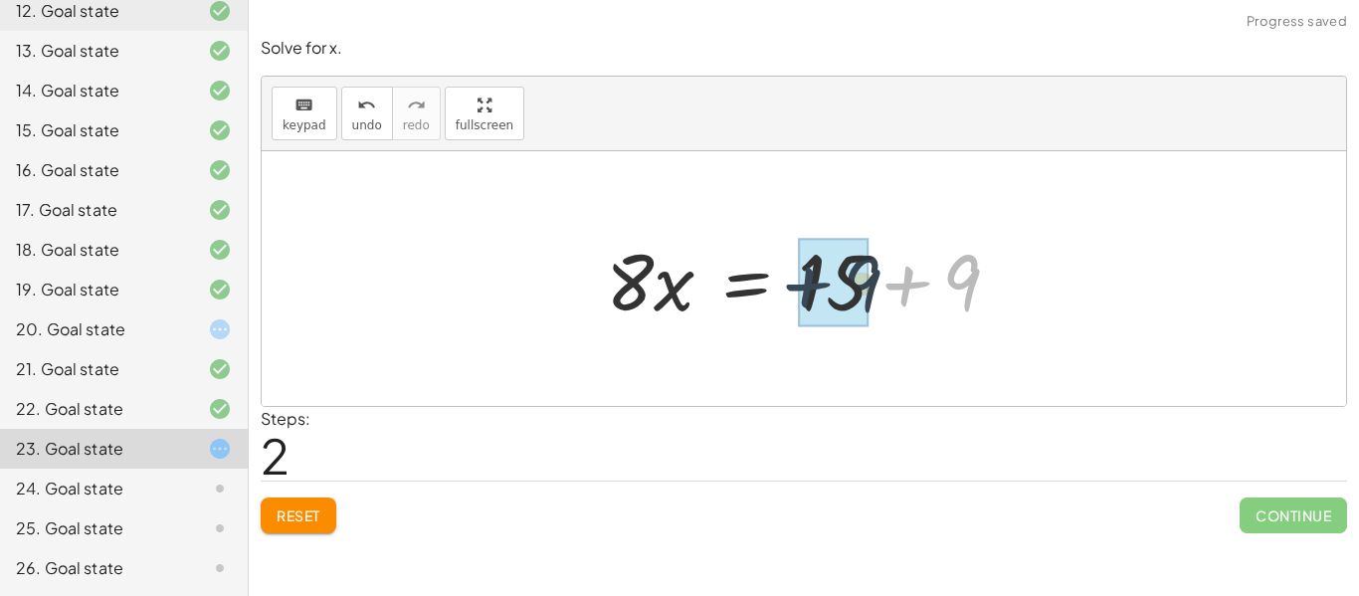
drag, startPoint x: 911, startPoint y: 287, endPoint x: 820, endPoint y: 286, distance: 90.6
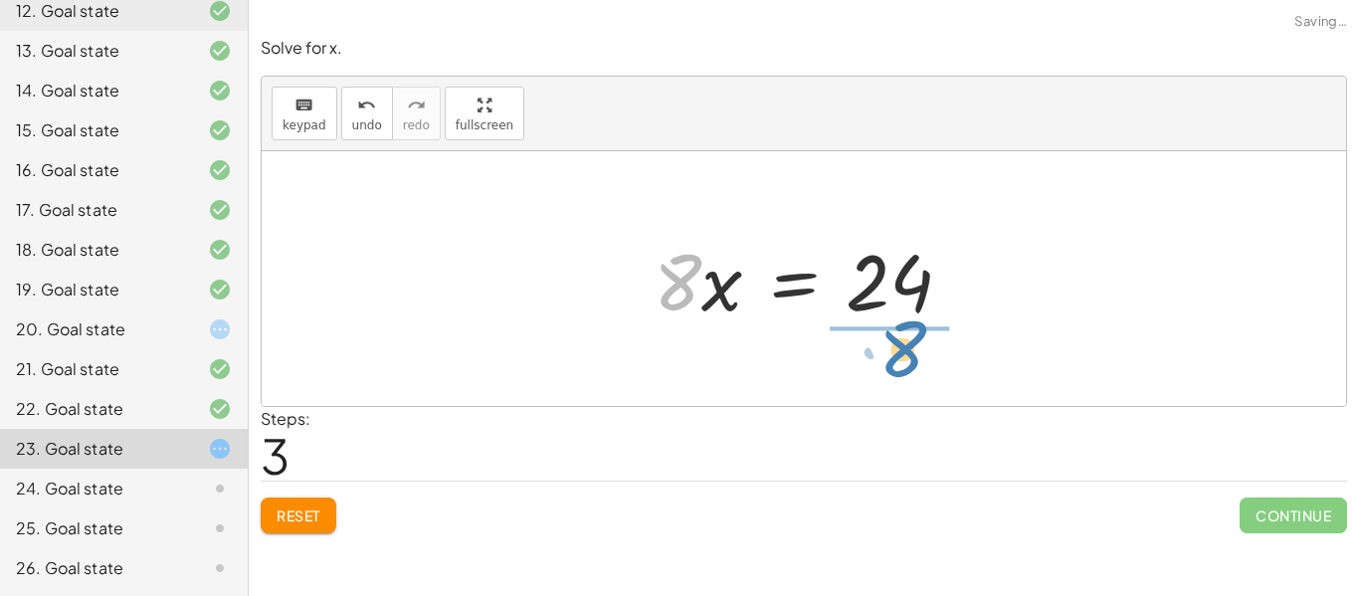
drag, startPoint x: 678, startPoint y: 294, endPoint x: 907, endPoint y: 365, distance: 239.8
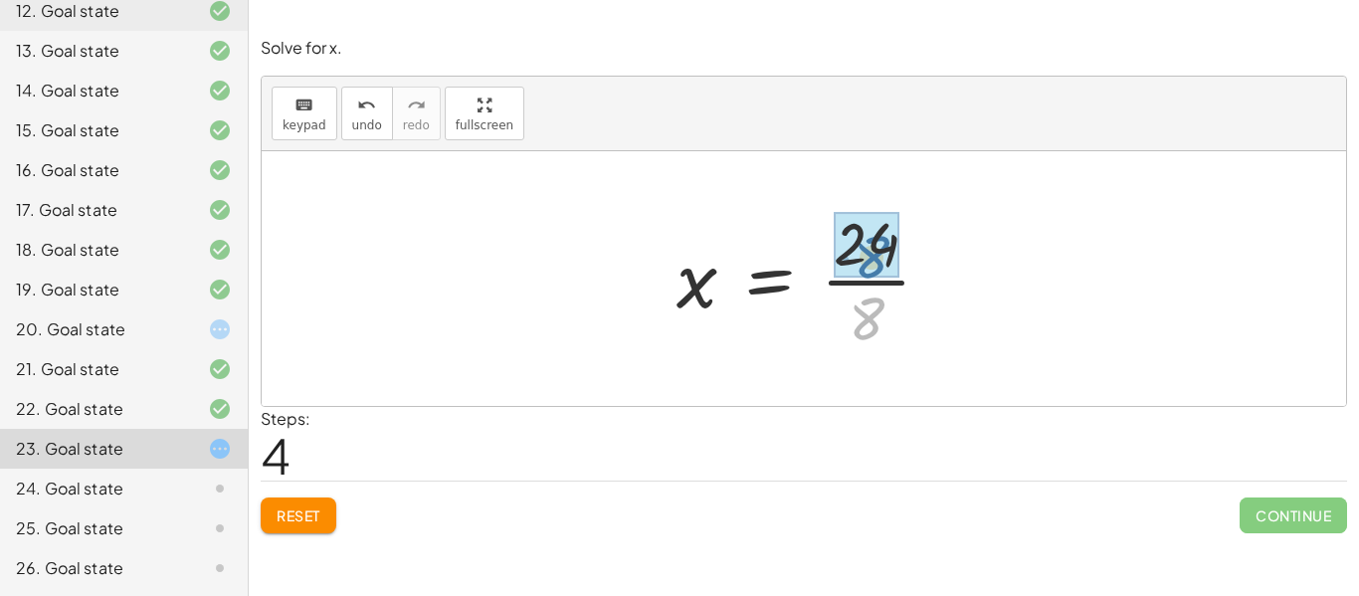
drag, startPoint x: 864, startPoint y: 318, endPoint x: 870, endPoint y: 258, distance: 61.0
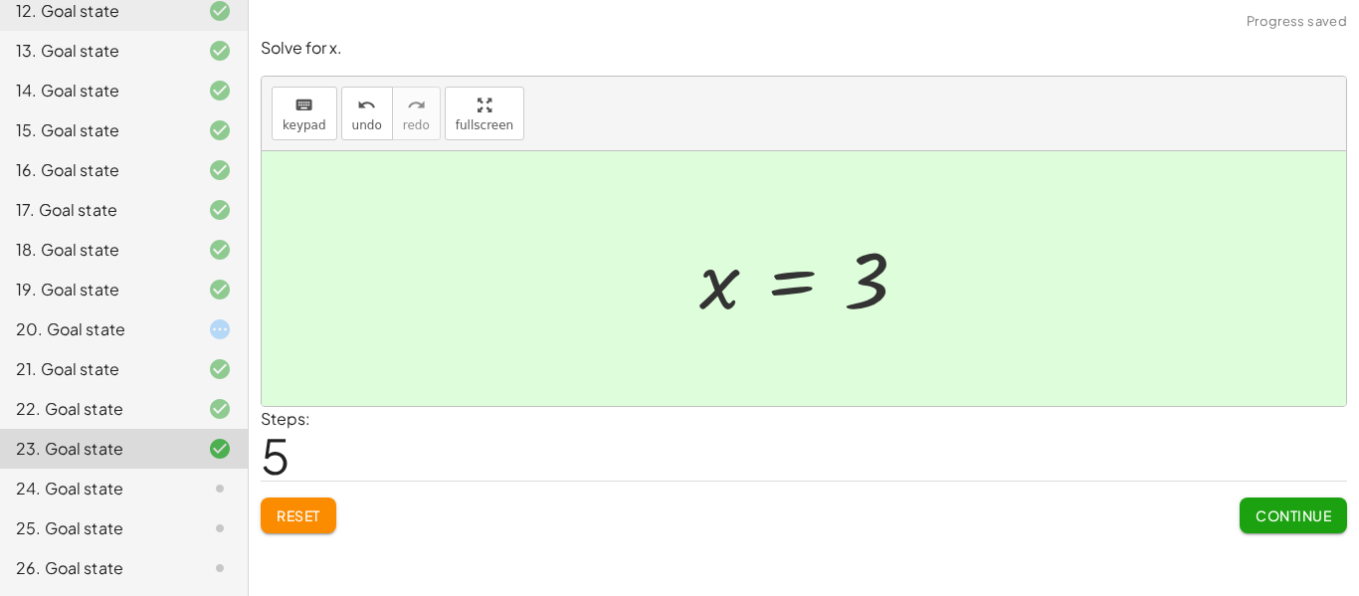
click at [1299, 527] on button "Continue" at bounding box center [1293, 516] width 107 height 36
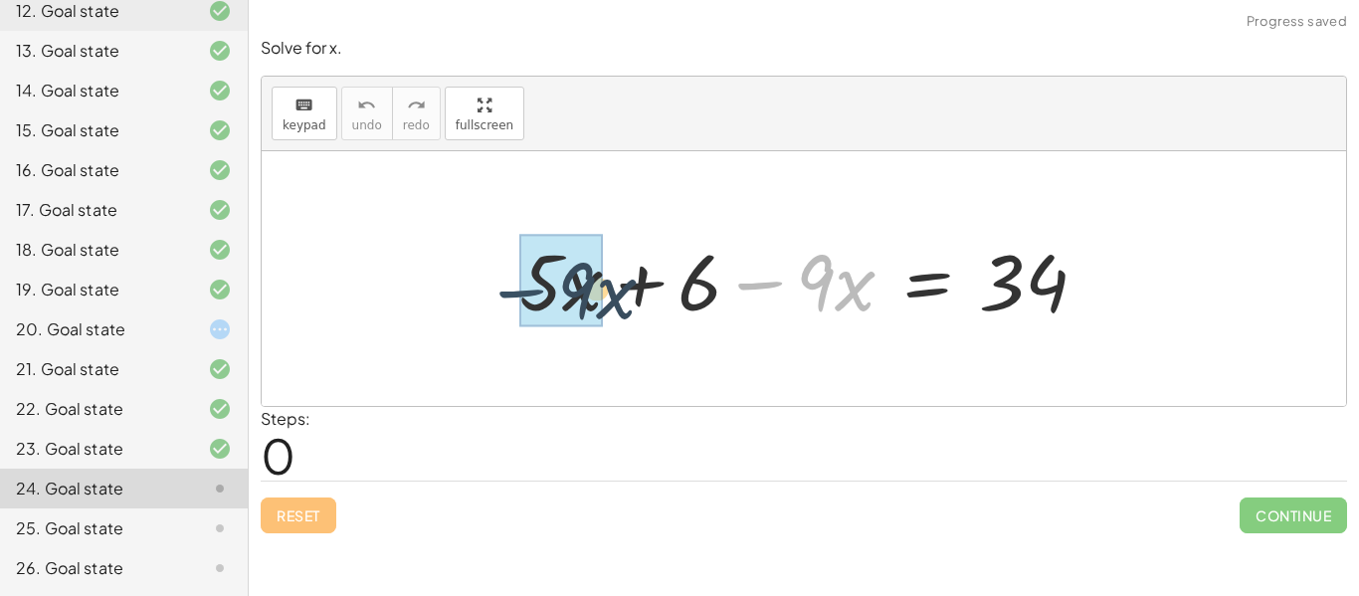
drag, startPoint x: 762, startPoint y: 285, endPoint x: 502, endPoint y: 288, distance: 260.7
click at [502, 288] on div "− · 9 · x + · 5 · x + 6 − · 9 · x = 34" at bounding box center [804, 279] width 629 height 112
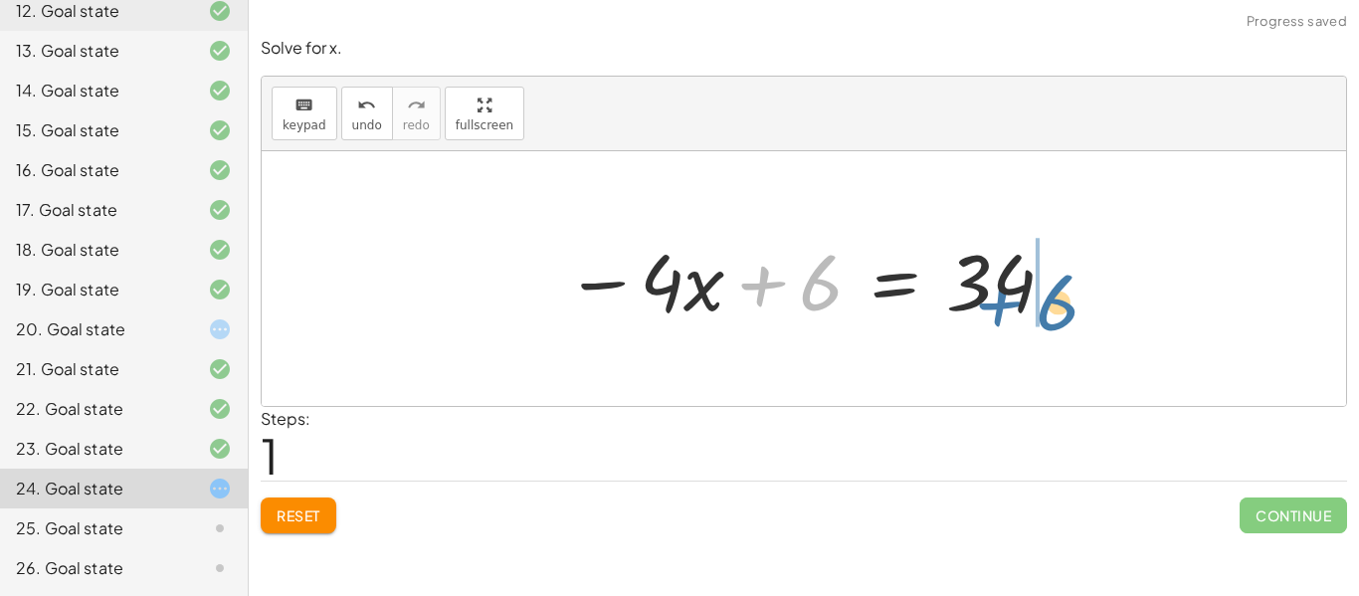
drag, startPoint x: 758, startPoint y: 283, endPoint x: 995, endPoint y: 303, distance: 237.7
click at [995, 303] on div at bounding box center [811, 279] width 512 height 103
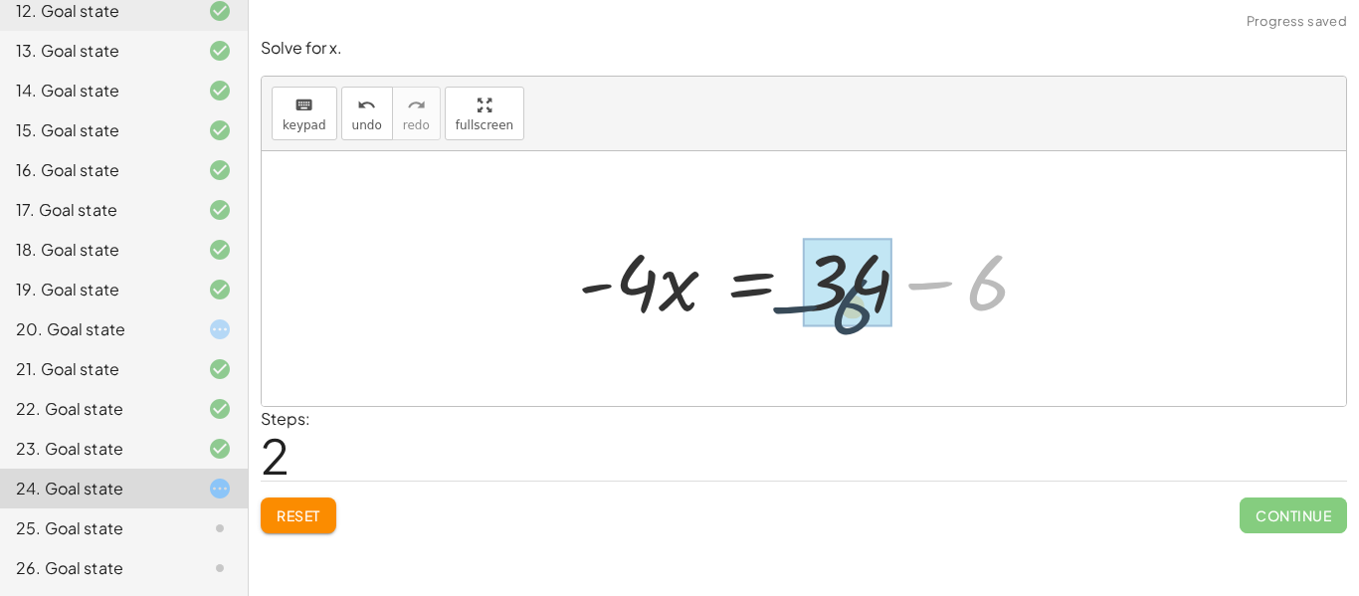
drag, startPoint x: 1071, startPoint y: 288, endPoint x: 928, endPoint y: 309, distance: 144.0
click at [928, 309] on div at bounding box center [812, 279] width 488 height 103
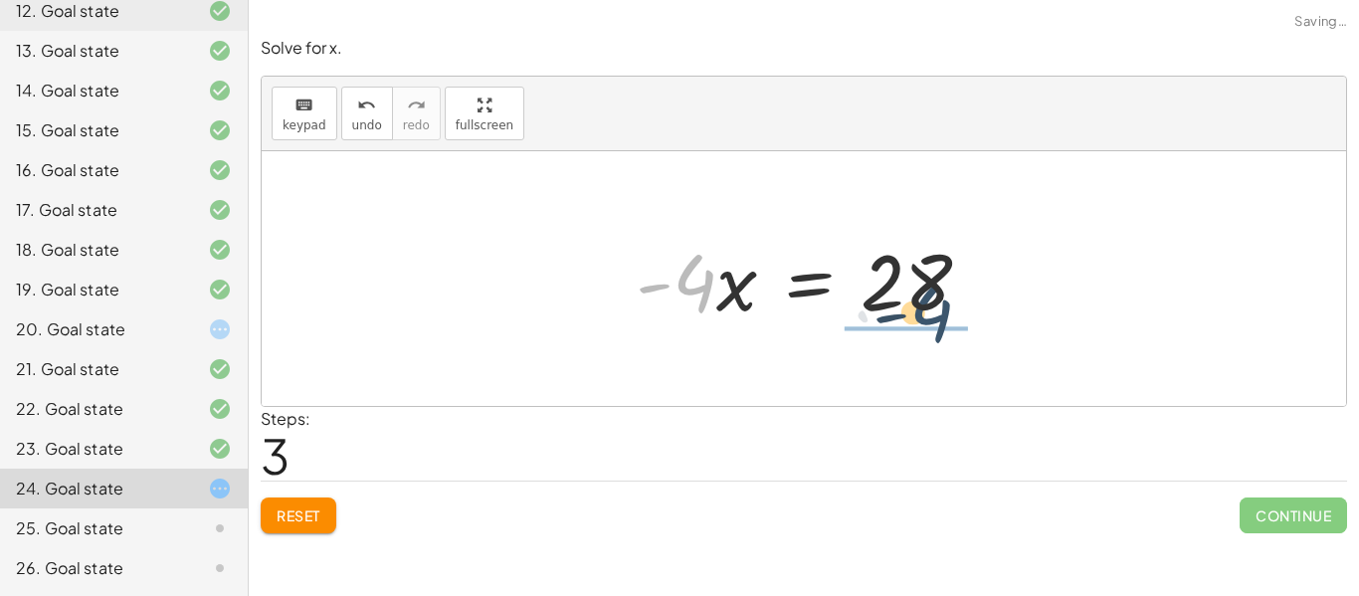
drag, startPoint x: 691, startPoint y: 295, endPoint x: 934, endPoint y: 322, distance: 245.4
click at [934, 322] on div at bounding box center [811, 279] width 371 height 103
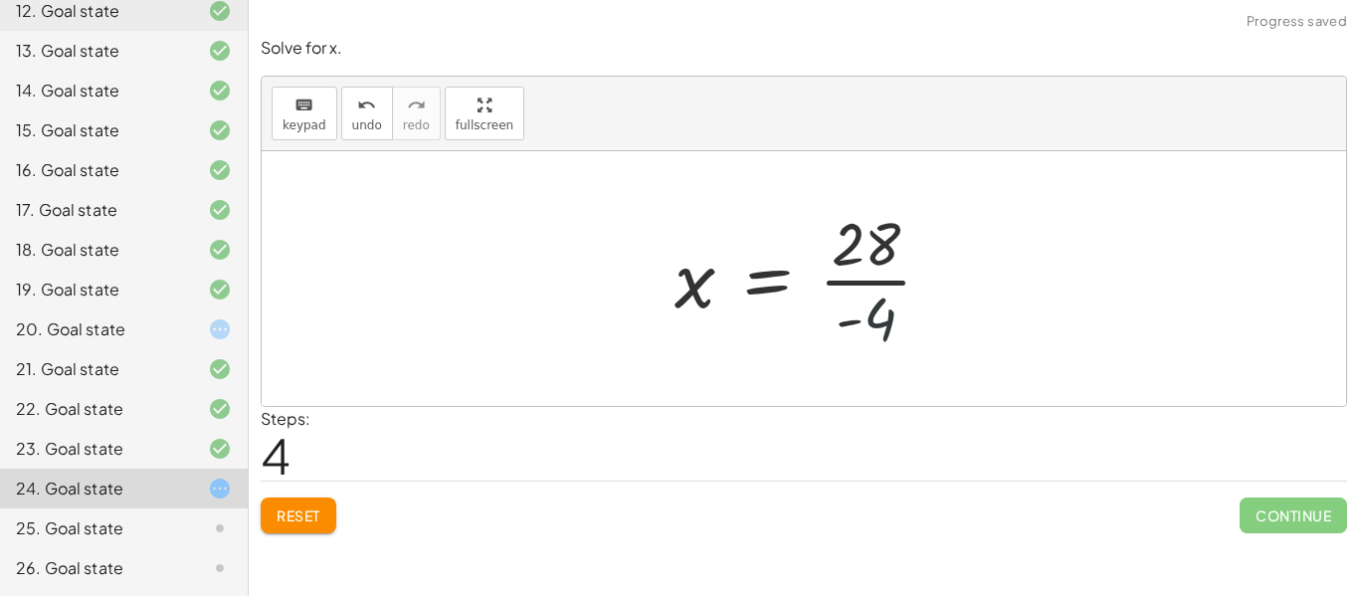
click at [925, 330] on div at bounding box center [812, 278] width 294 height 153
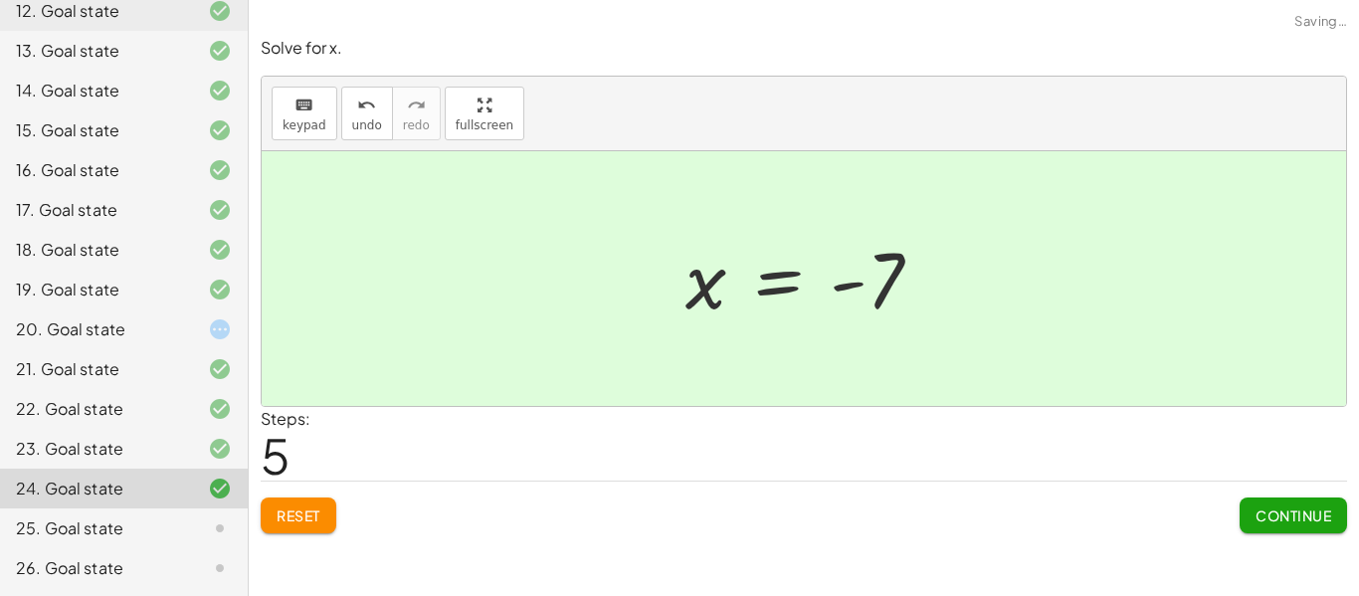
click at [1285, 501] on button "Continue" at bounding box center [1293, 516] width 107 height 36
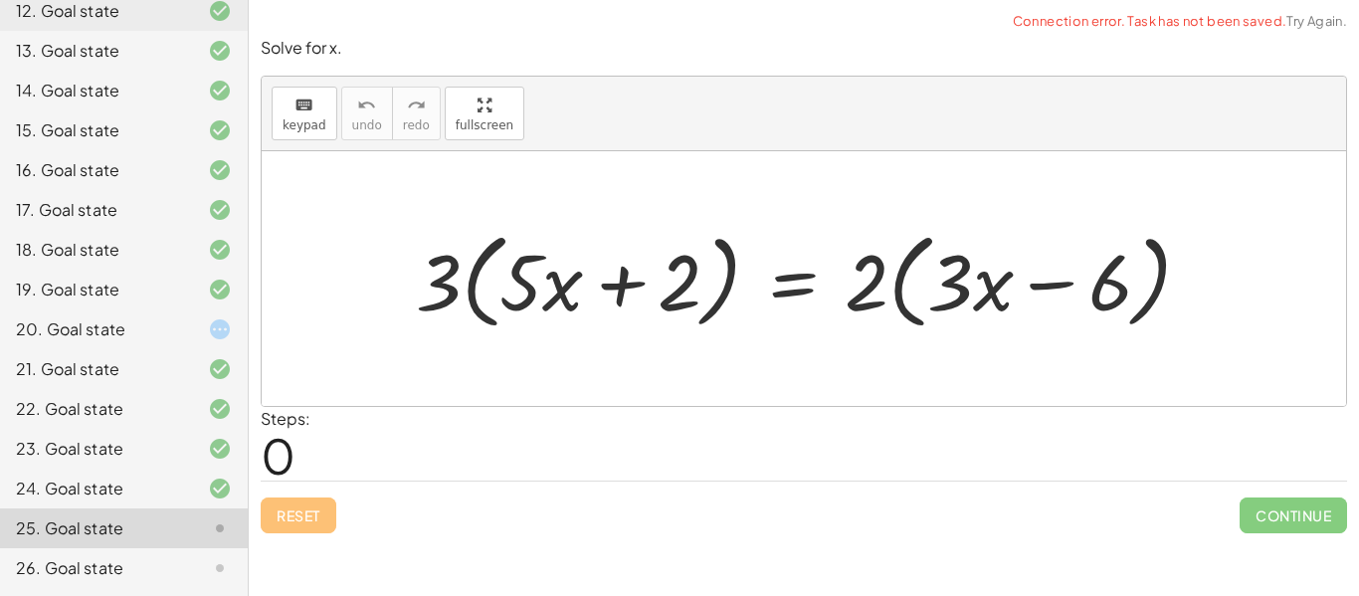
click at [473, 309] on div at bounding box center [811, 279] width 811 height 114
click at [504, 295] on div at bounding box center [811, 279] width 811 height 114
drag, startPoint x: 418, startPoint y: 283, endPoint x: 507, endPoint y: 299, distance: 90.0
click at [507, 299] on div at bounding box center [811, 279] width 811 height 114
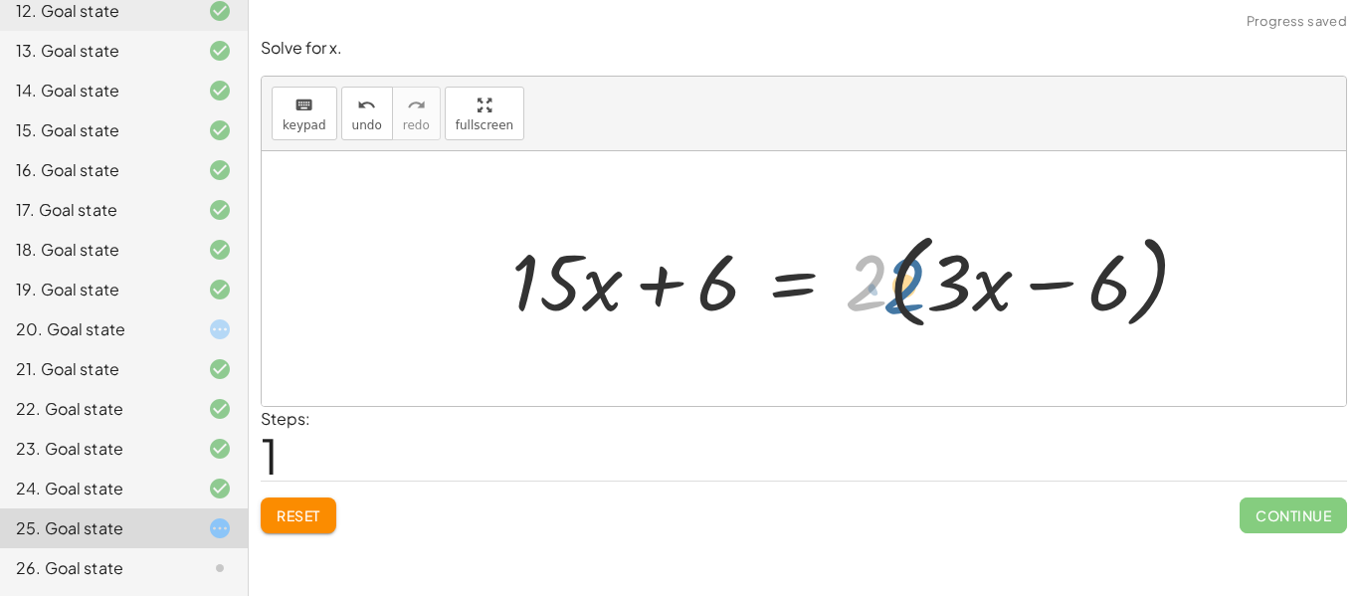
drag, startPoint x: 876, startPoint y: 302, endPoint x: 919, endPoint y: 310, distance: 43.7
click at [919, 310] on div at bounding box center [860, 279] width 716 height 114
drag, startPoint x: 873, startPoint y: 305, endPoint x: 963, endPoint y: 301, distance: 90.6
click at [963, 301] on div at bounding box center [860, 279] width 716 height 114
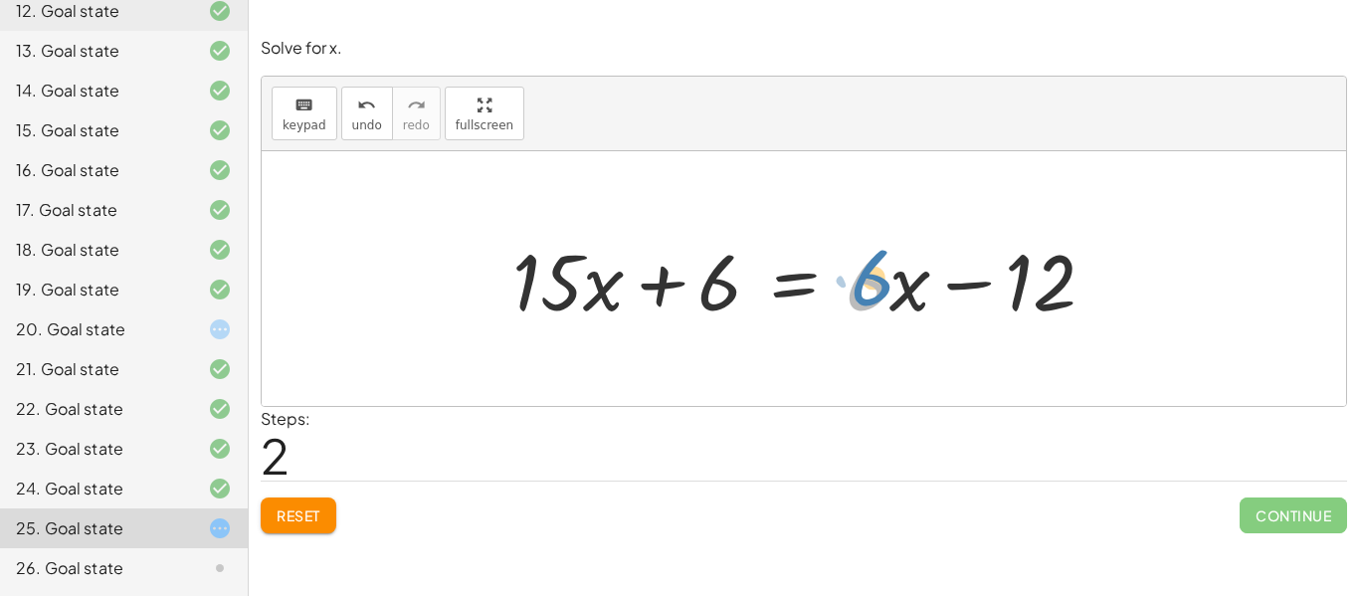
drag, startPoint x: 867, startPoint y: 306, endPoint x: 903, endPoint y: 301, distance: 36.2
click at [903, 301] on div at bounding box center [812, 279] width 619 height 103
drag, startPoint x: 905, startPoint y: 301, endPoint x: 915, endPoint y: 310, distance: 14.1
click at [915, 310] on div at bounding box center [812, 279] width 619 height 103
drag, startPoint x: 554, startPoint y: 308, endPoint x: 532, endPoint y: 305, distance: 22.1
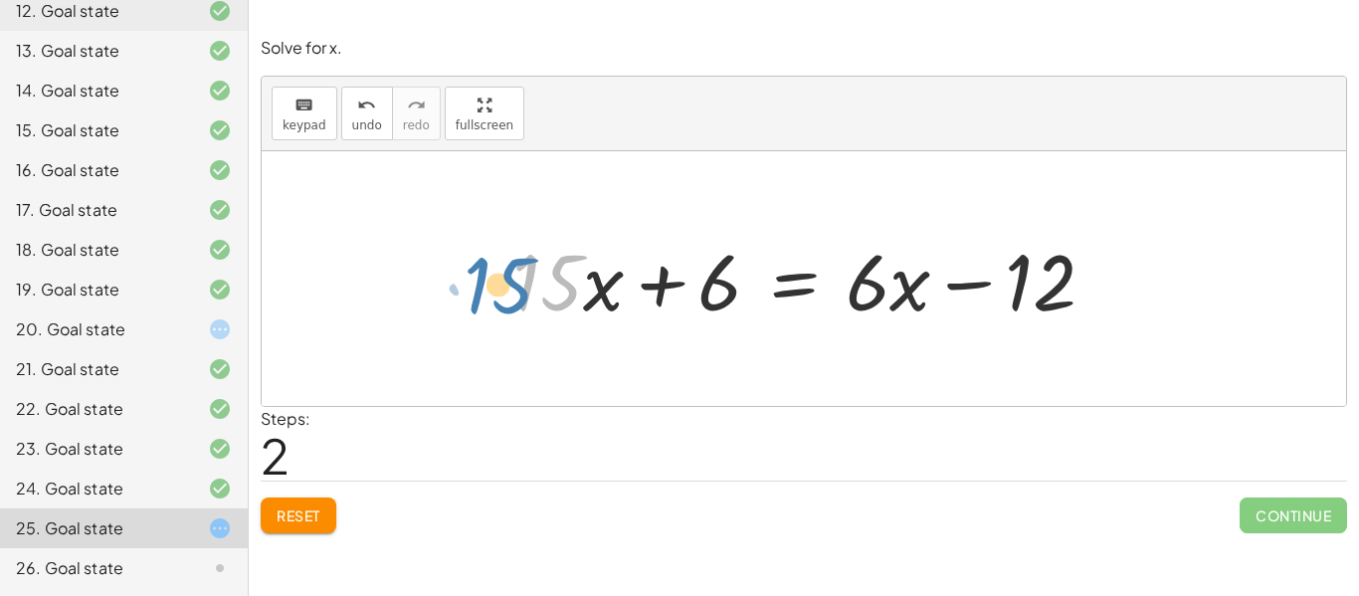
click at [532, 305] on div at bounding box center [812, 279] width 619 height 103
drag, startPoint x: 546, startPoint y: 305, endPoint x: 560, endPoint y: 300, distance: 14.8
click at [560, 300] on div at bounding box center [812, 279] width 619 height 103
drag, startPoint x: 582, startPoint y: 303, endPoint x: 582, endPoint y: 325, distance: 22.9
click at [582, 325] on div at bounding box center [812, 279] width 619 height 103
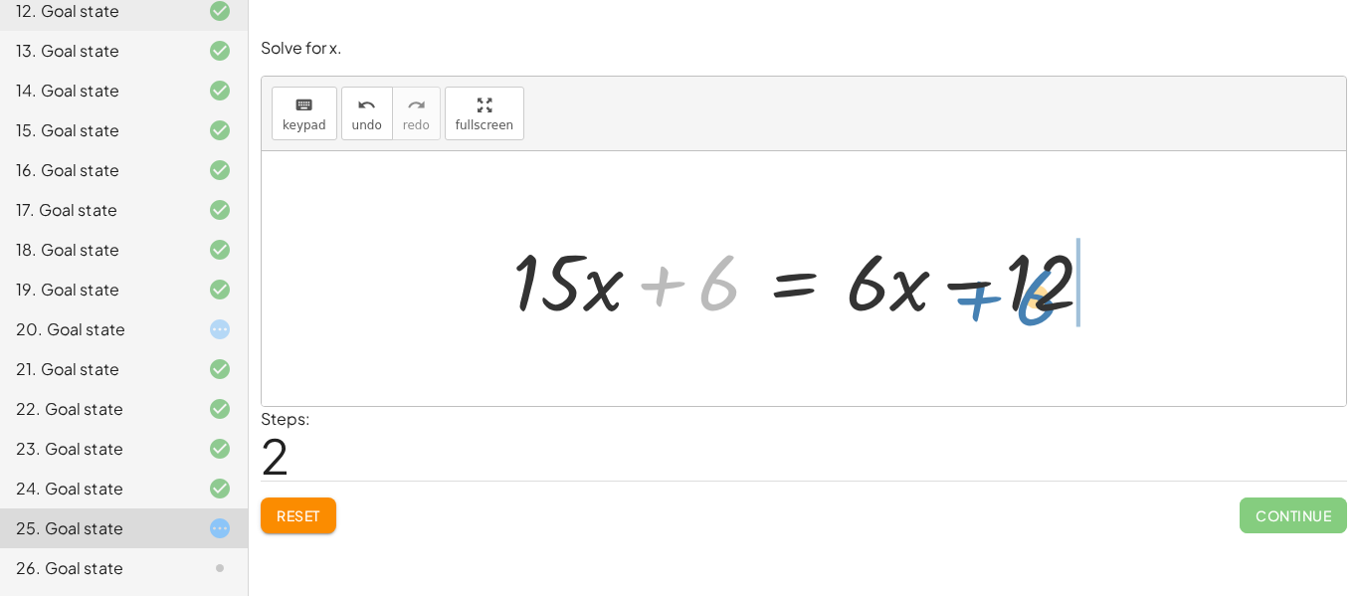
drag, startPoint x: 665, startPoint y: 289, endPoint x: 980, endPoint y: 303, distance: 315.8
click at [980, 303] on div at bounding box center [812, 279] width 619 height 103
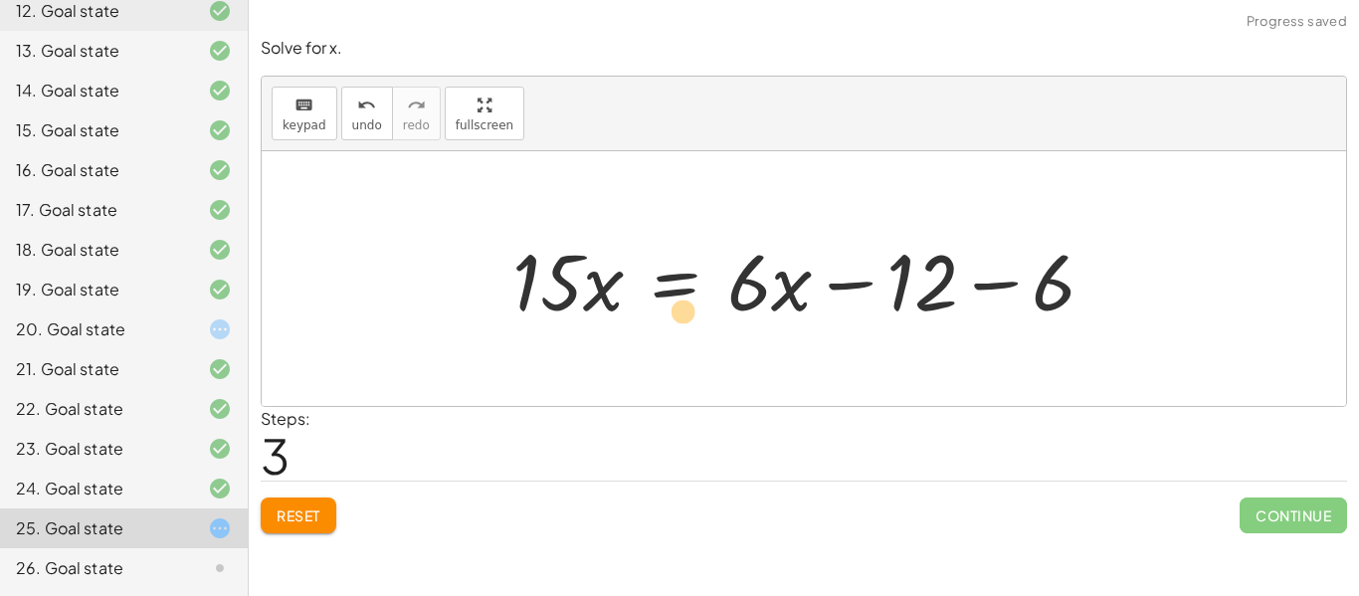
drag, startPoint x: 746, startPoint y: 309, endPoint x: 769, endPoint y: 319, distance: 25.0
click at [769, 319] on div at bounding box center [812, 279] width 619 height 103
click at [779, 309] on div at bounding box center [812, 279] width 619 height 103
click at [770, 288] on div at bounding box center [812, 279] width 619 height 103
click at [778, 258] on div at bounding box center [812, 279] width 619 height 103
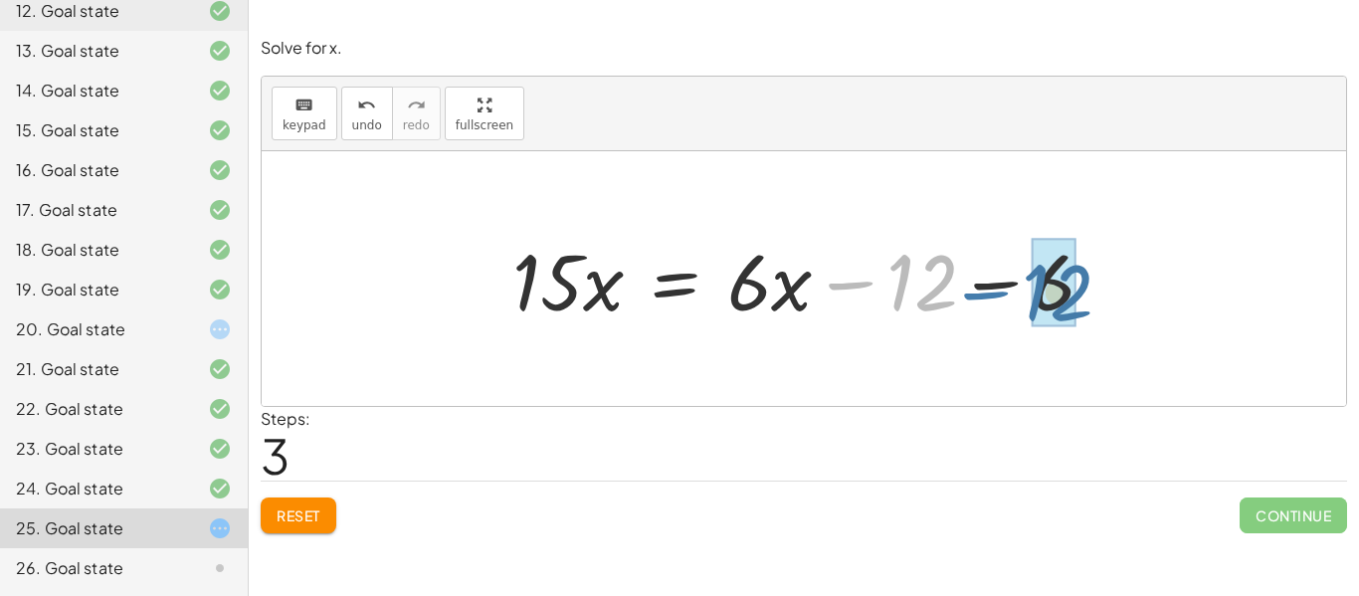
drag, startPoint x: 845, startPoint y: 287, endPoint x: 980, endPoint y: 297, distance: 135.7
click at [980, 297] on div at bounding box center [812, 279] width 619 height 103
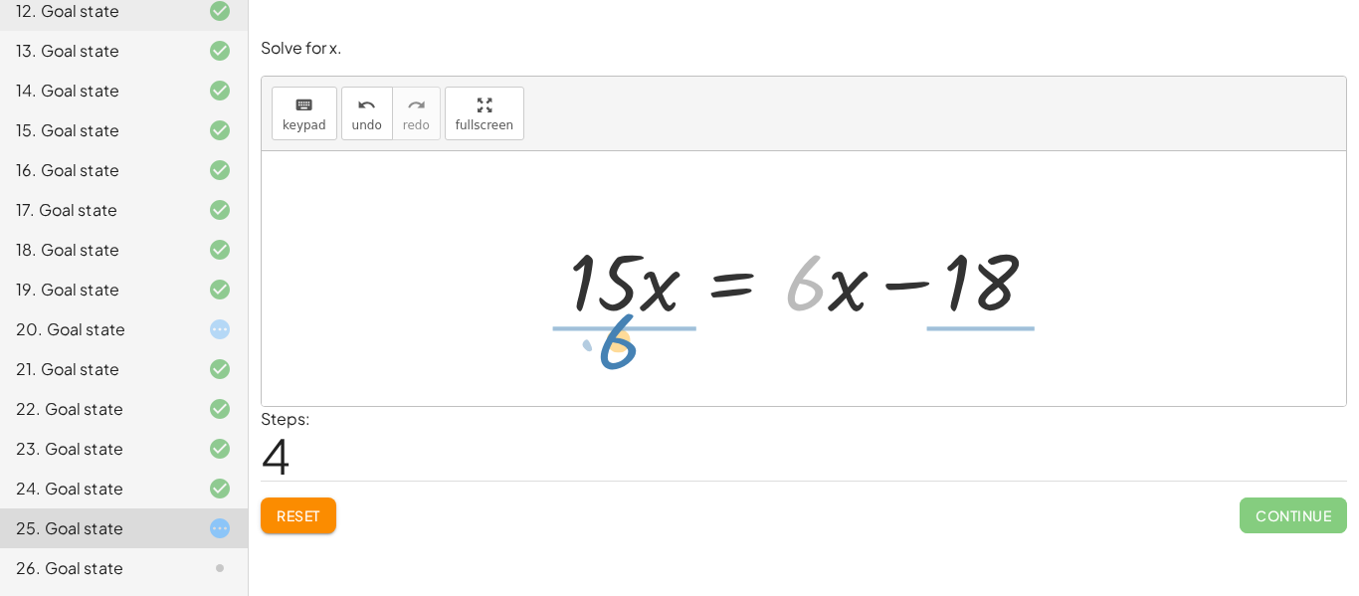
drag, startPoint x: 814, startPoint y: 308, endPoint x: 628, endPoint y: 366, distance: 195.1
click at [628, 366] on div "· 3 · ( + · 5 · x + 2 ) = · 2 · ( + · 3 · x − 6 ) + · 3 · 5 · x + · 3 · 2 = · 2…" at bounding box center [804, 278] width 1085 height 255
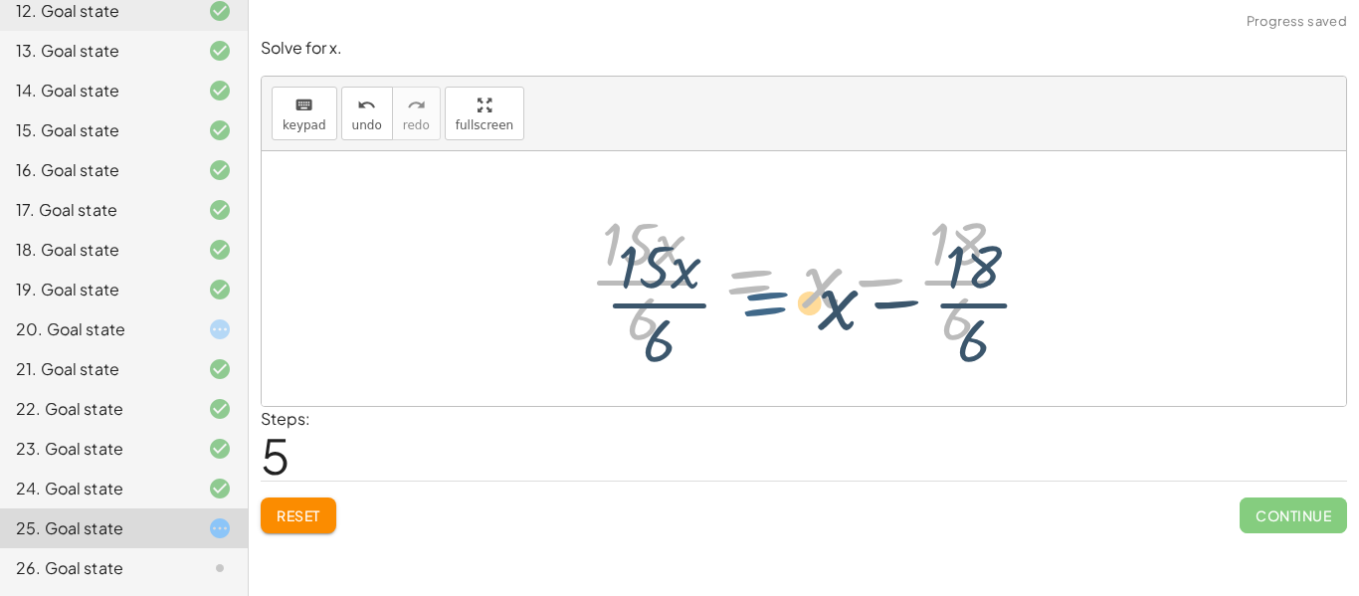
click at [793, 298] on div at bounding box center [811, 278] width 465 height 153
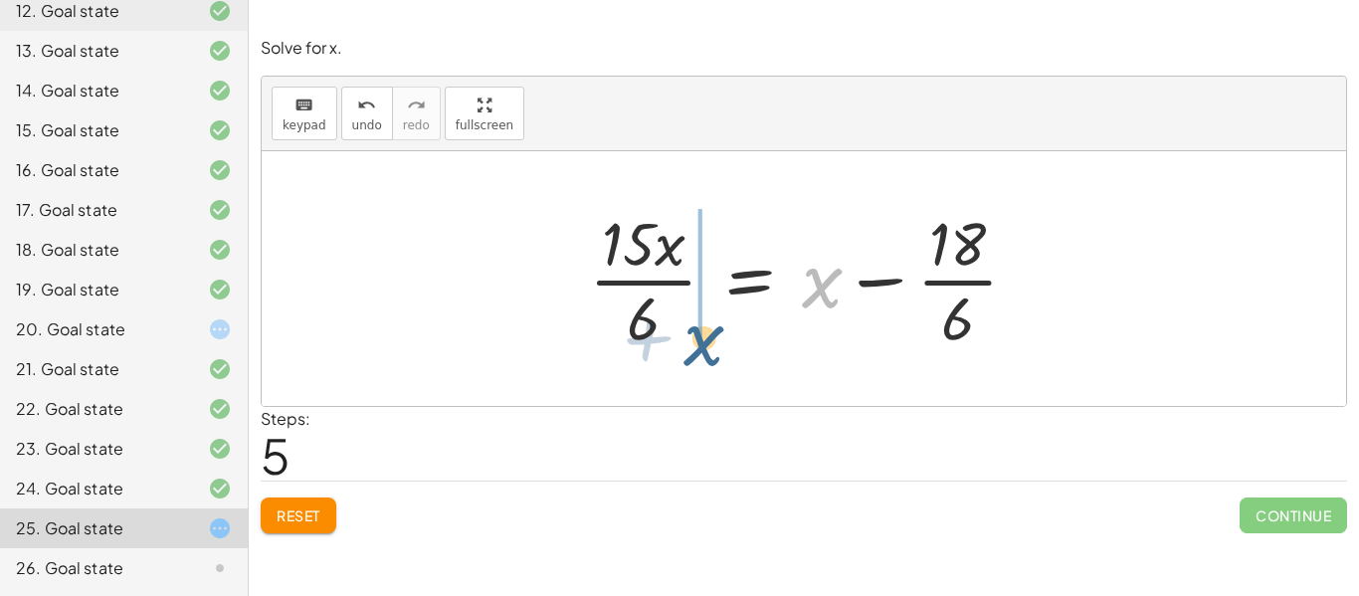
drag, startPoint x: 821, startPoint y: 304, endPoint x: 691, endPoint y: 362, distance: 143.0
click at [691, 362] on div "· 3 · ( + · 5 · x + 2 ) = · 2 · ( + · 3 · x − 6 ) + · 3 · 5 · x + · 3 · 2 = · 2…" at bounding box center [804, 278] width 1085 height 255
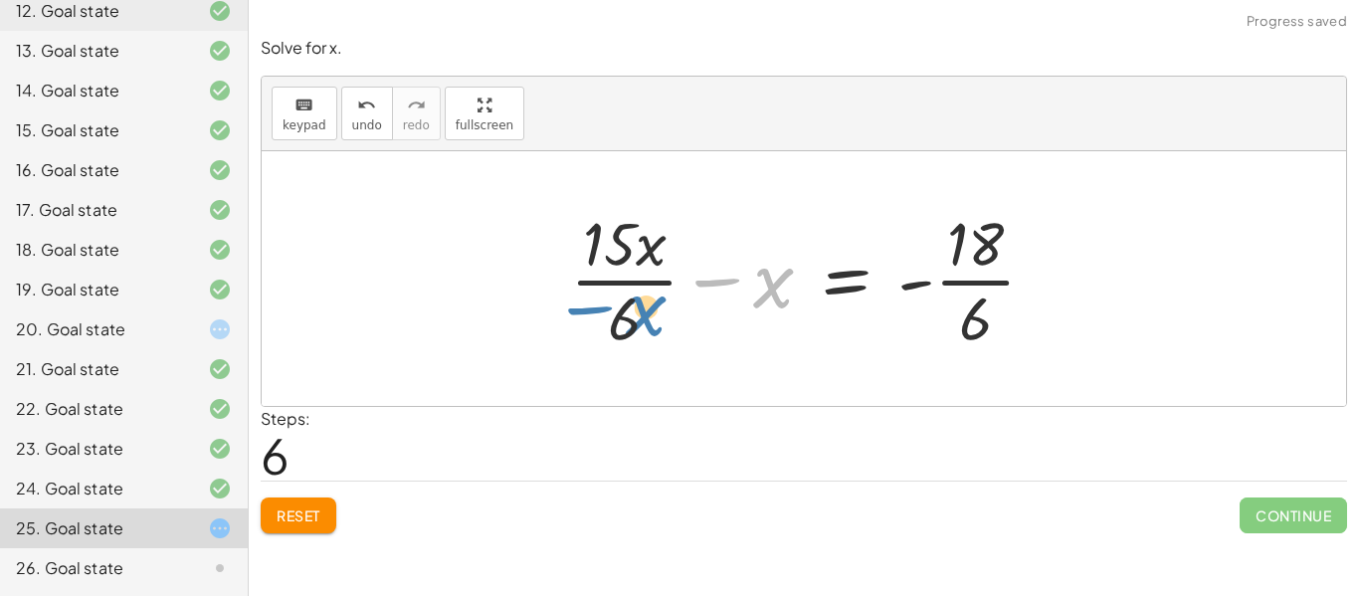
drag, startPoint x: 721, startPoint y: 281, endPoint x: 591, endPoint y: 308, distance: 133.3
click at [591, 308] on div at bounding box center [811, 278] width 502 height 153
click at [316, 520] on span "Reset" at bounding box center [299, 516] width 44 height 18
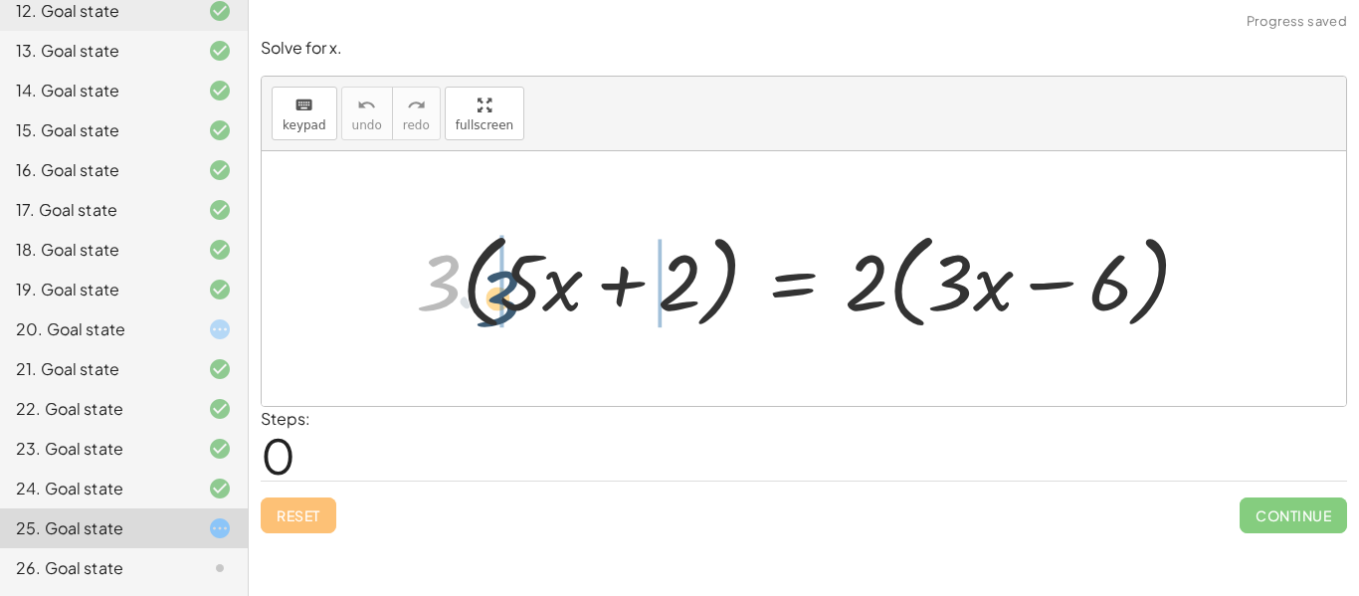
drag, startPoint x: 455, startPoint y: 288, endPoint x: 517, endPoint y: 304, distance: 64.7
click at [517, 304] on div at bounding box center [811, 279] width 811 height 114
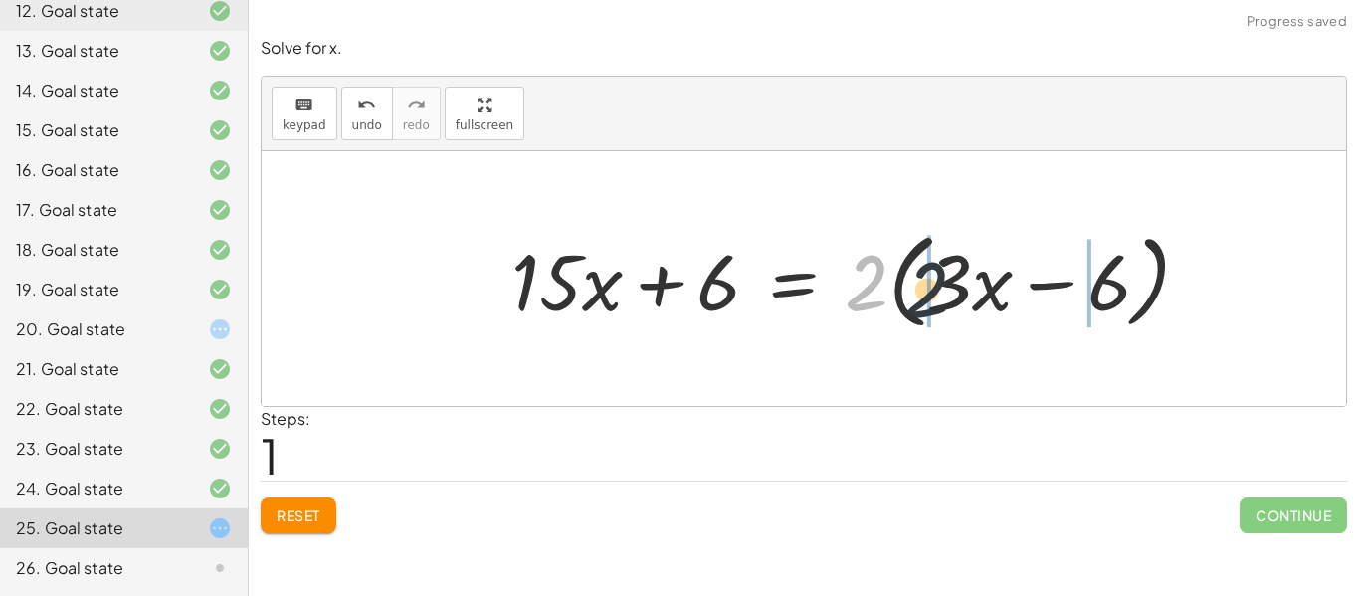
drag, startPoint x: 865, startPoint y: 293, endPoint x: 927, endPoint y: 300, distance: 63.1
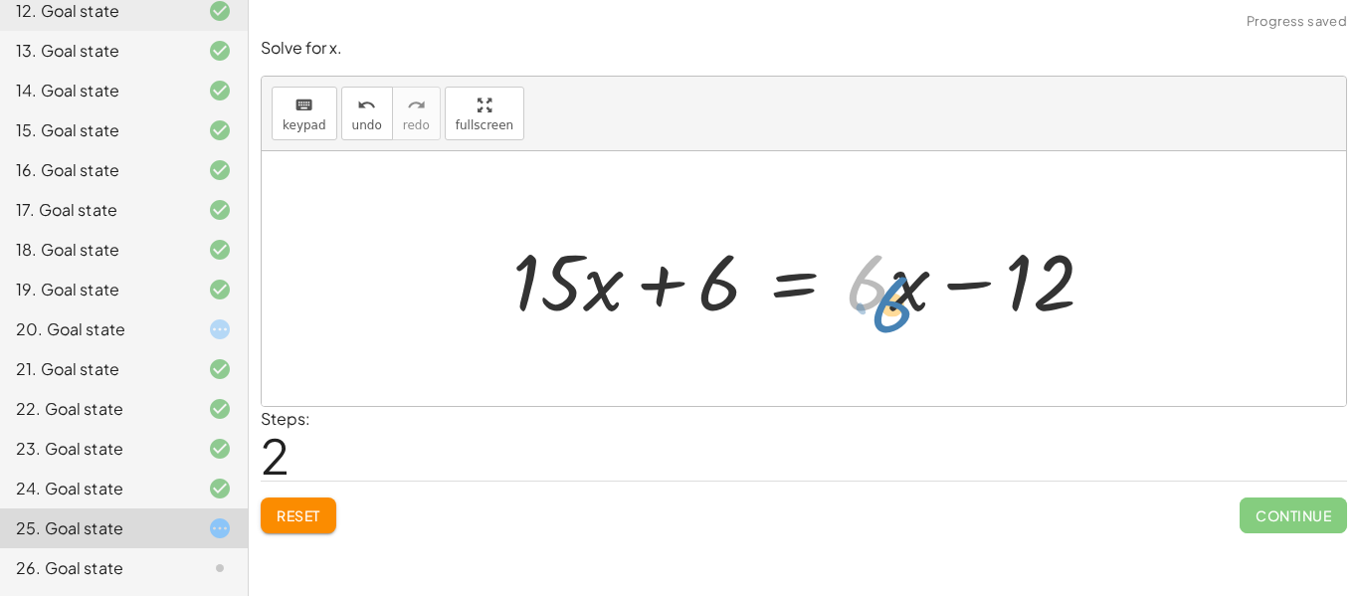
drag, startPoint x: 879, startPoint y: 297, endPoint x: 903, endPoint y: 316, distance: 31.1
click at [903, 316] on div at bounding box center [812, 279] width 619 height 103
click at [902, 299] on div at bounding box center [812, 279] width 619 height 103
click at [314, 118] on span "keypad" at bounding box center [305, 125] width 44 height 14
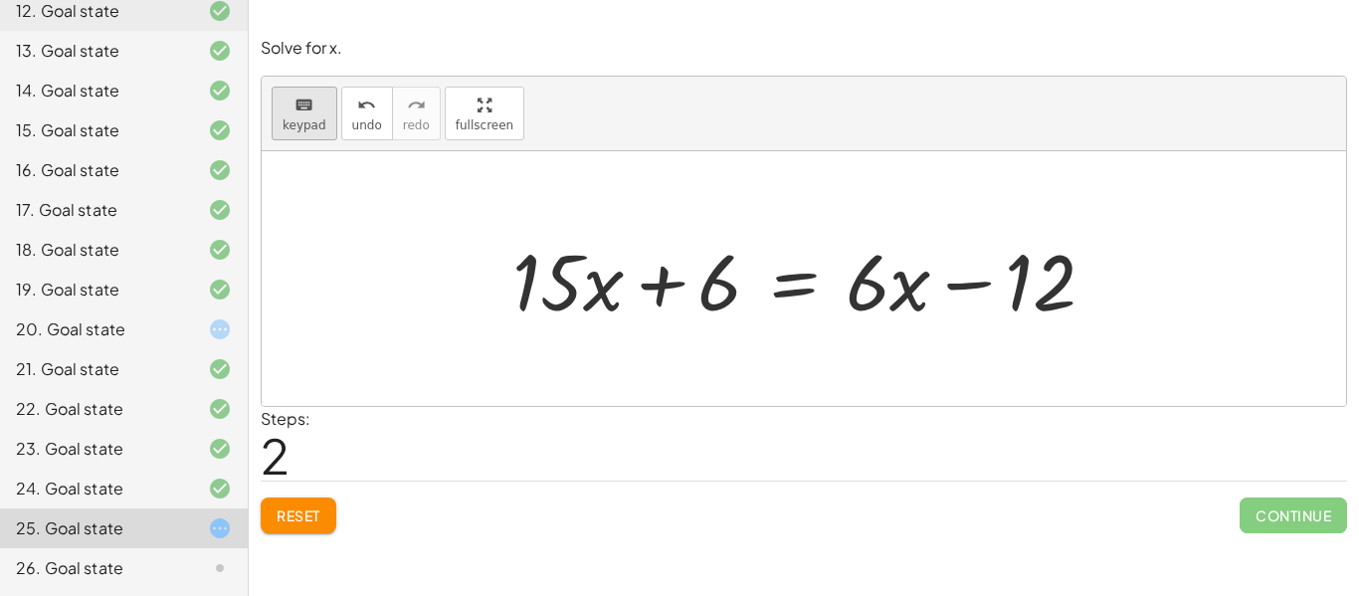
click at [312, 104] on div "keyboard" at bounding box center [305, 105] width 44 height 24
click at [469, 247] on div "keyboard keypad undo undo redo redo fullscreen · 3 · ( + · 5 · x + 2 ) = · 2 · …" at bounding box center [804, 241] width 1085 height 329
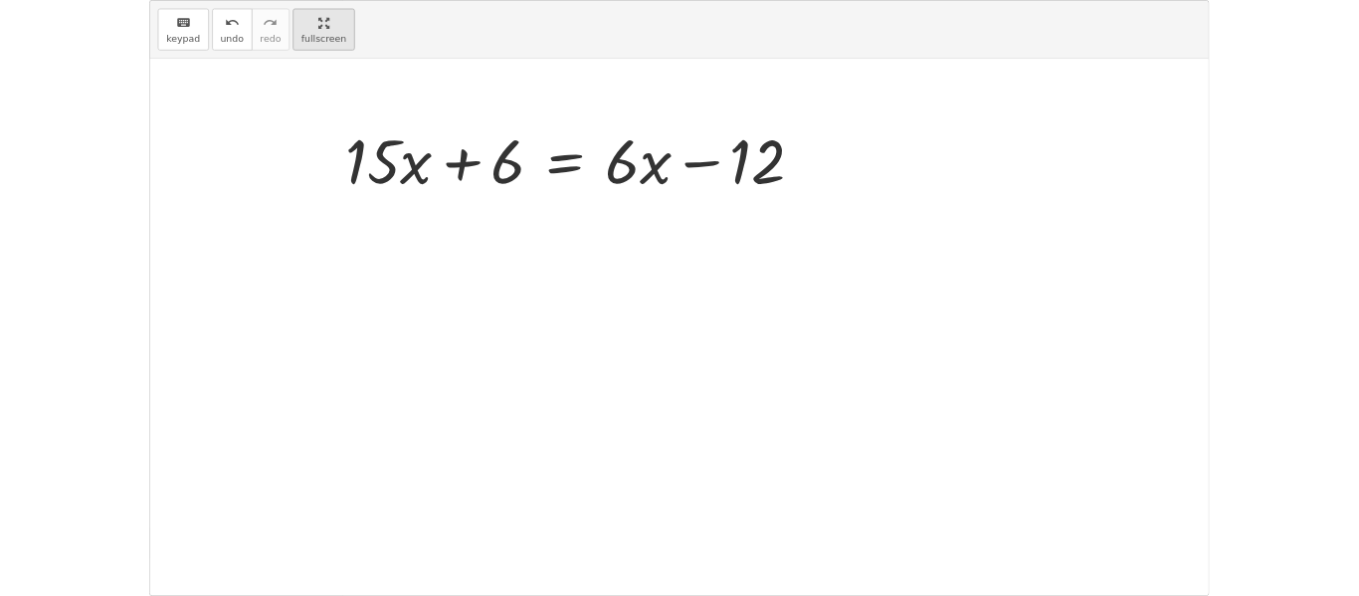
scroll to position [496, 0]
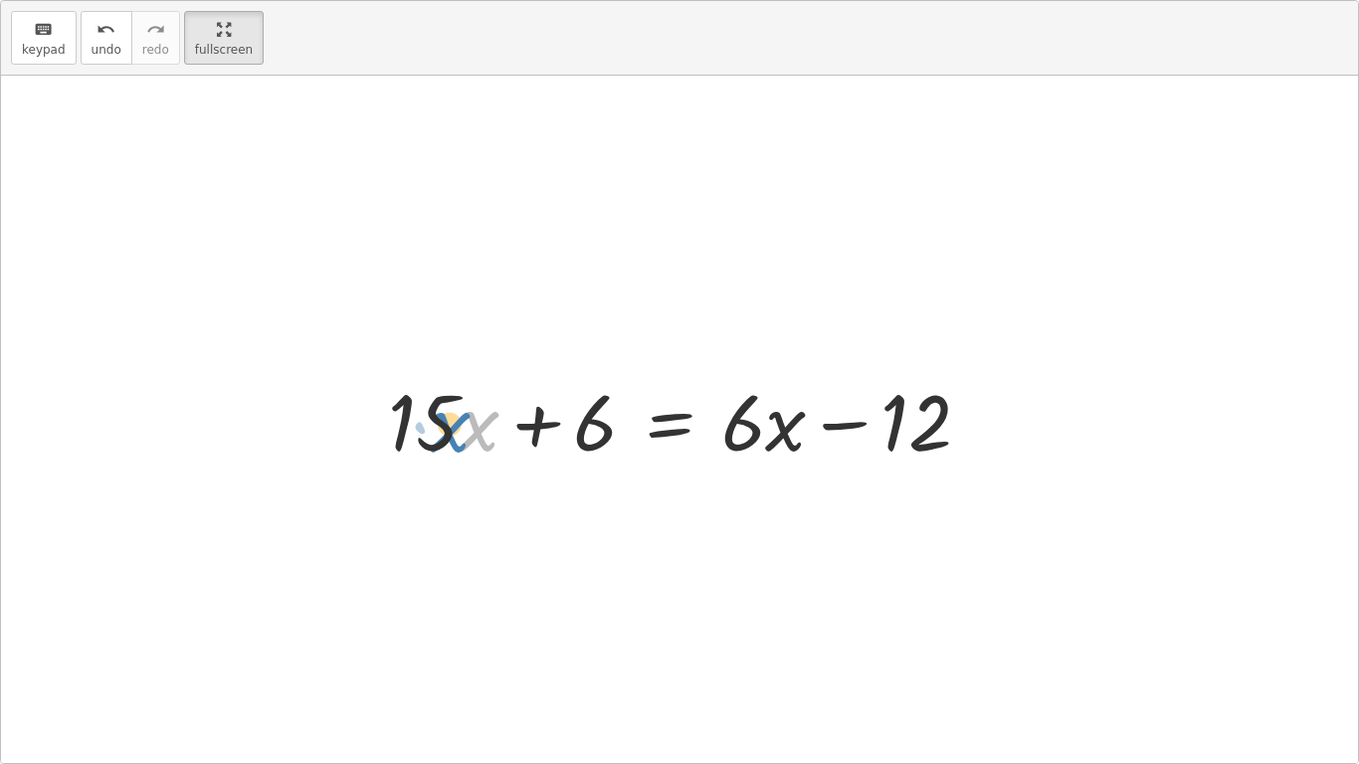
drag, startPoint x: 460, startPoint y: 444, endPoint x: 433, endPoint y: 445, distance: 26.9
click at [433, 445] on div at bounding box center [687, 419] width 619 height 103
drag, startPoint x: 440, startPoint y: 445, endPoint x: 474, endPoint y: 444, distance: 33.9
click at [474, 444] on div at bounding box center [687, 419] width 619 height 103
drag, startPoint x: 468, startPoint y: 429, endPoint x: 639, endPoint y: 500, distance: 185.2
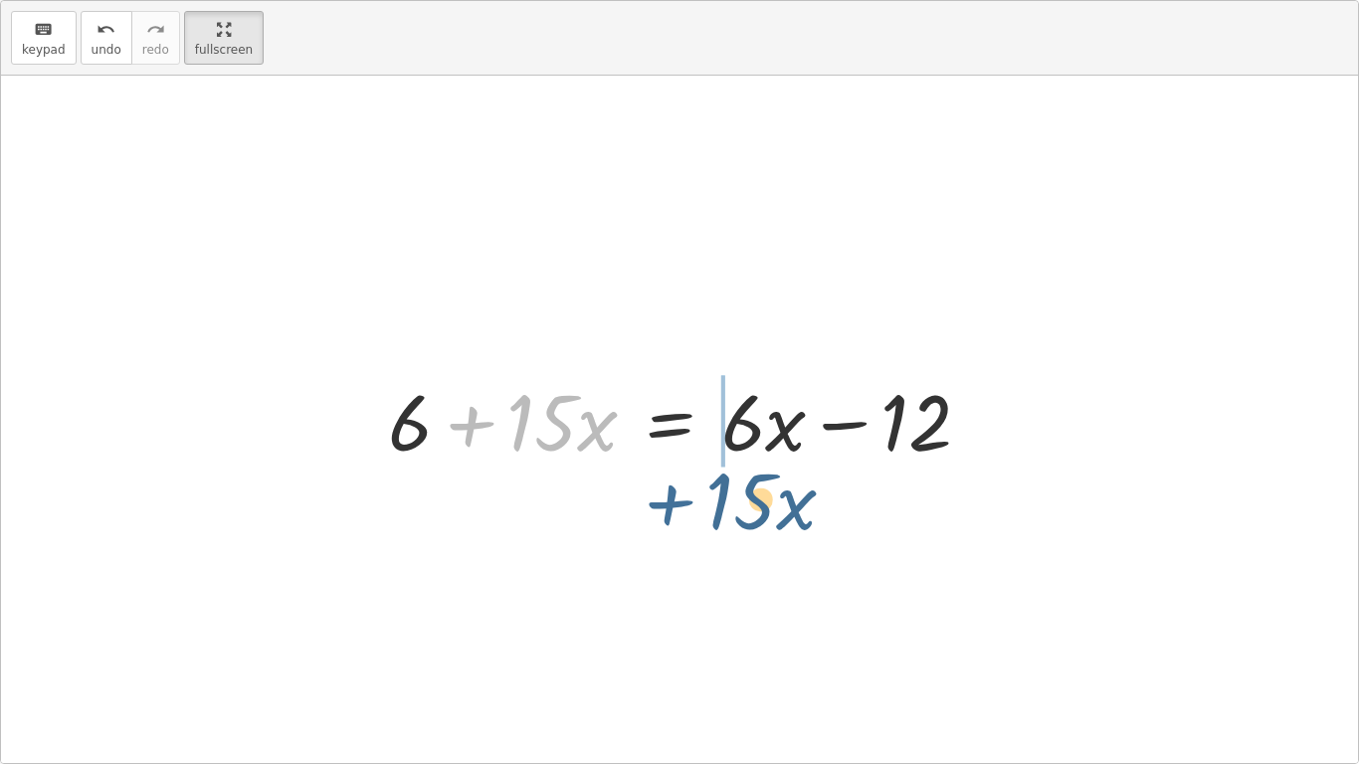
drag, startPoint x: 470, startPoint y: 427, endPoint x: 669, endPoint y: 506, distance: 214.0
click at [669, 506] on div "· 3 · ( + · 5 · x + 2 ) = · 2 · ( + · 3 · x − 6 ) + · 3 · 5 · x + · 3 · 2 = · 2…" at bounding box center [679, 420] width 1357 height 688
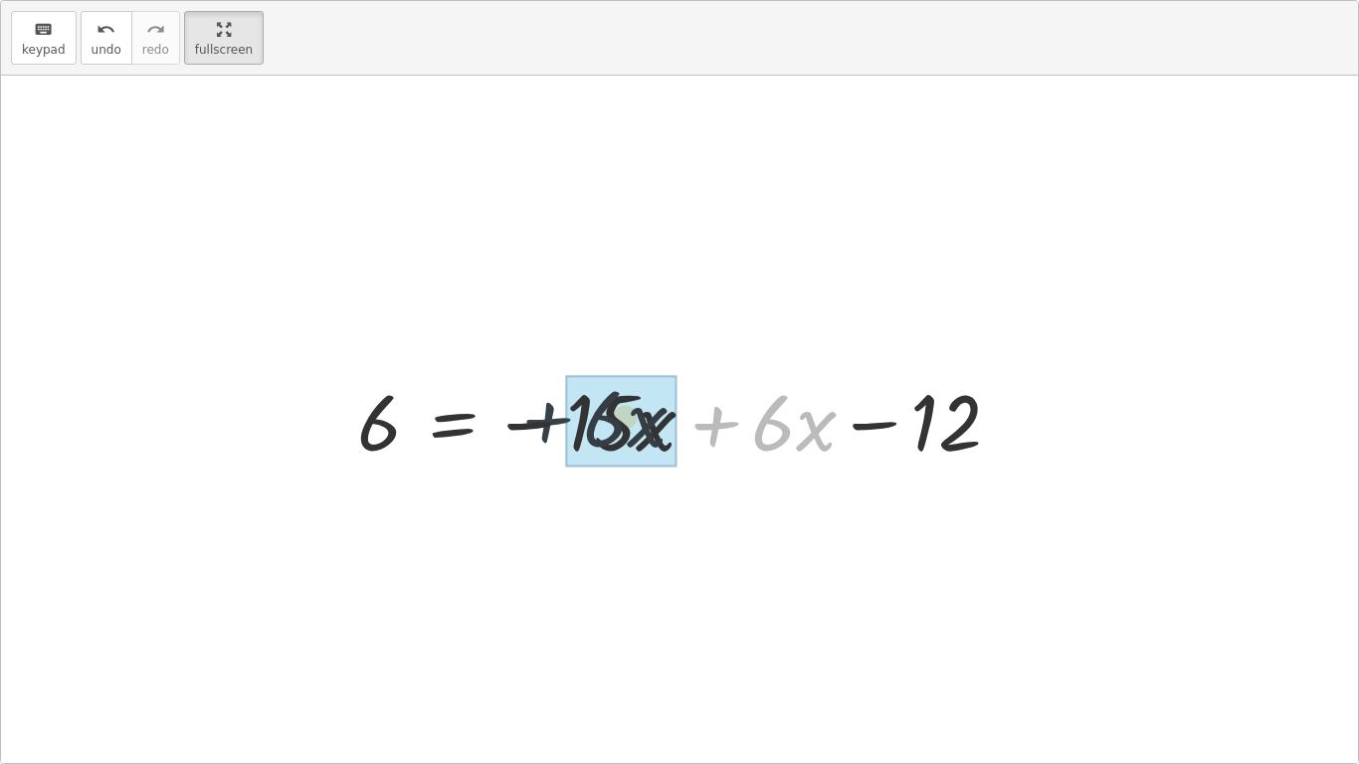
drag, startPoint x: 715, startPoint y: 424, endPoint x: 508, endPoint y: 420, distance: 207.0
click at [508, 420] on div at bounding box center [687, 419] width 680 height 103
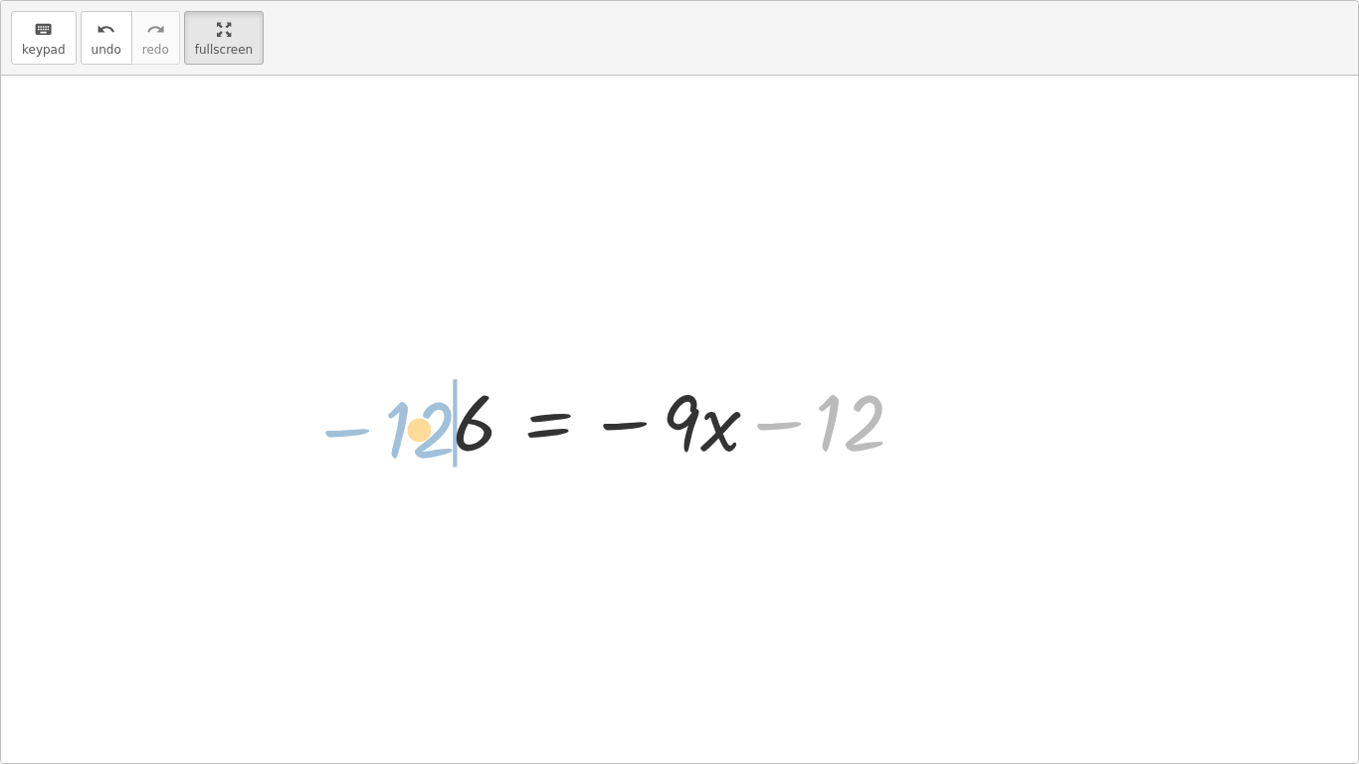
drag, startPoint x: 774, startPoint y: 430, endPoint x: 344, endPoint y: 437, distance: 430.0
click at [344, 437] on div "· 3 · ( + · 5 · x + 2 ) = · 2 · ( + · 3 · x − 6 ) + · 3 · 5 · x + · 3 · 2 = · 2…" at bounding box center [679, 420] width 1357 height 688
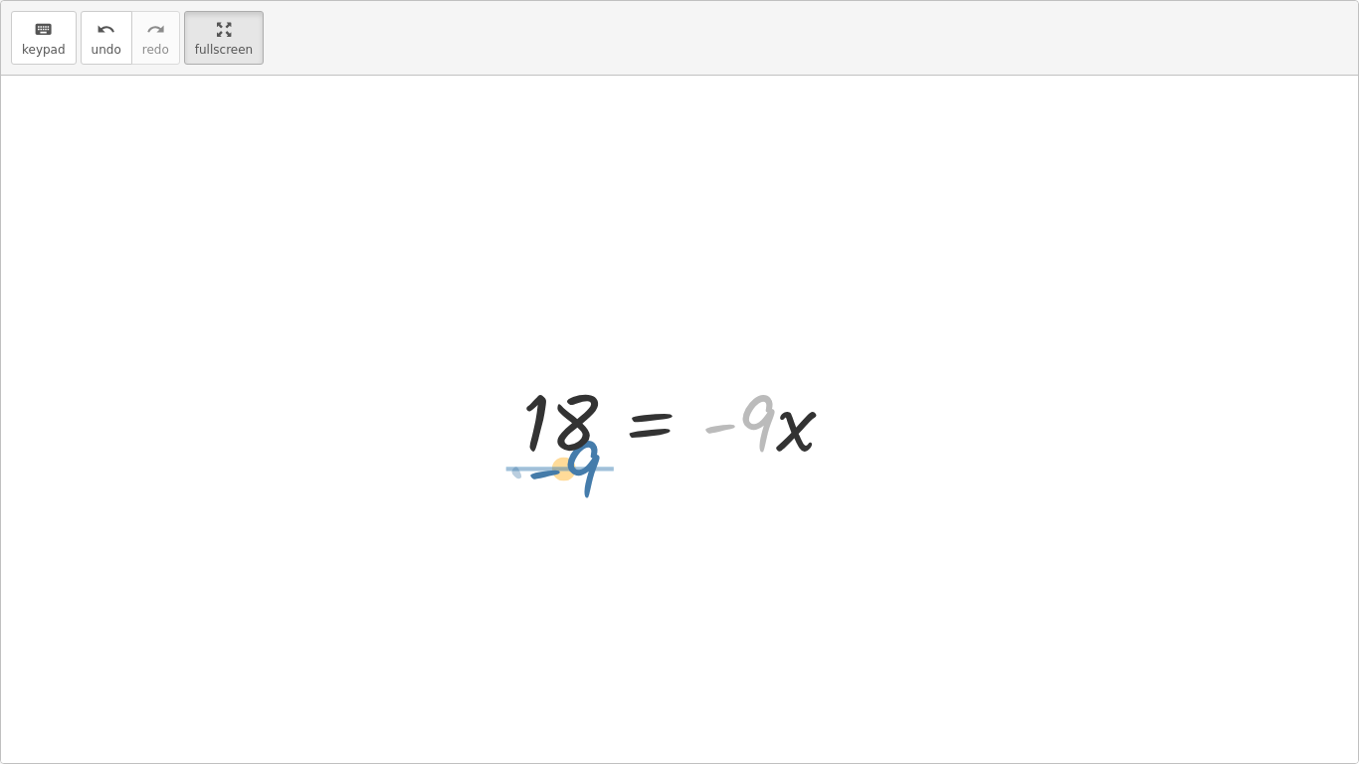
drag, startPoint x: 757, startPoint y: 438, endPoint x: 575, endPoint y: 485, distance: 188.0
click at [575, 485] on div "· 3 · ( + · 5 · x + 2 ) = · 2 · ( + · 3 · x − 6 ) + · 3 · 5 · x + · 3 · 2 = · 2…" at bounding box center [679, 420] width 1357 height 688
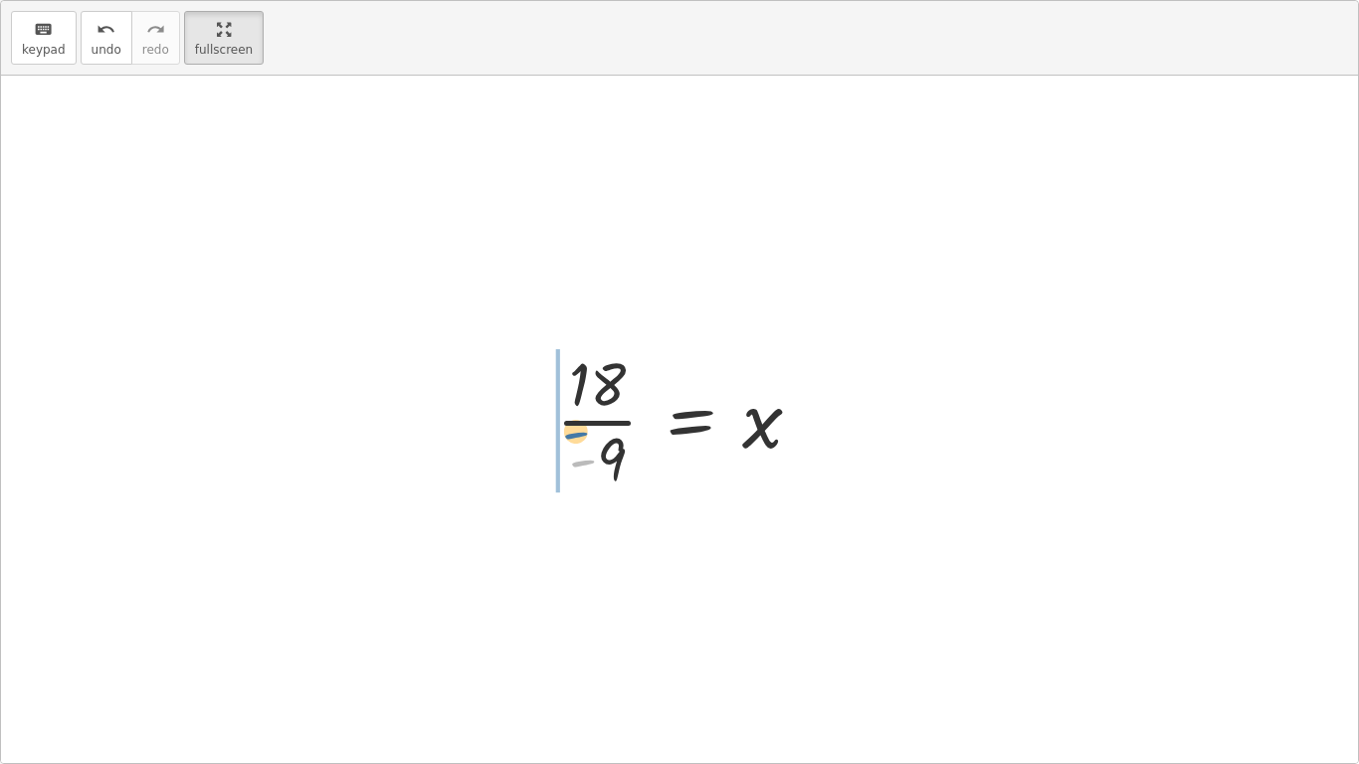
drag, startPoint x: 592, startPoint y: 452, endPoint x: 588, endPoint y: 427, distance: 25.2
click at [588, 427] on div at bounding box center [687, 418] width 282 height 153
drag, startPoint x: 609, startPoint y: 452, endPoint x: 619, endPoint y: 395, distance: 57.6
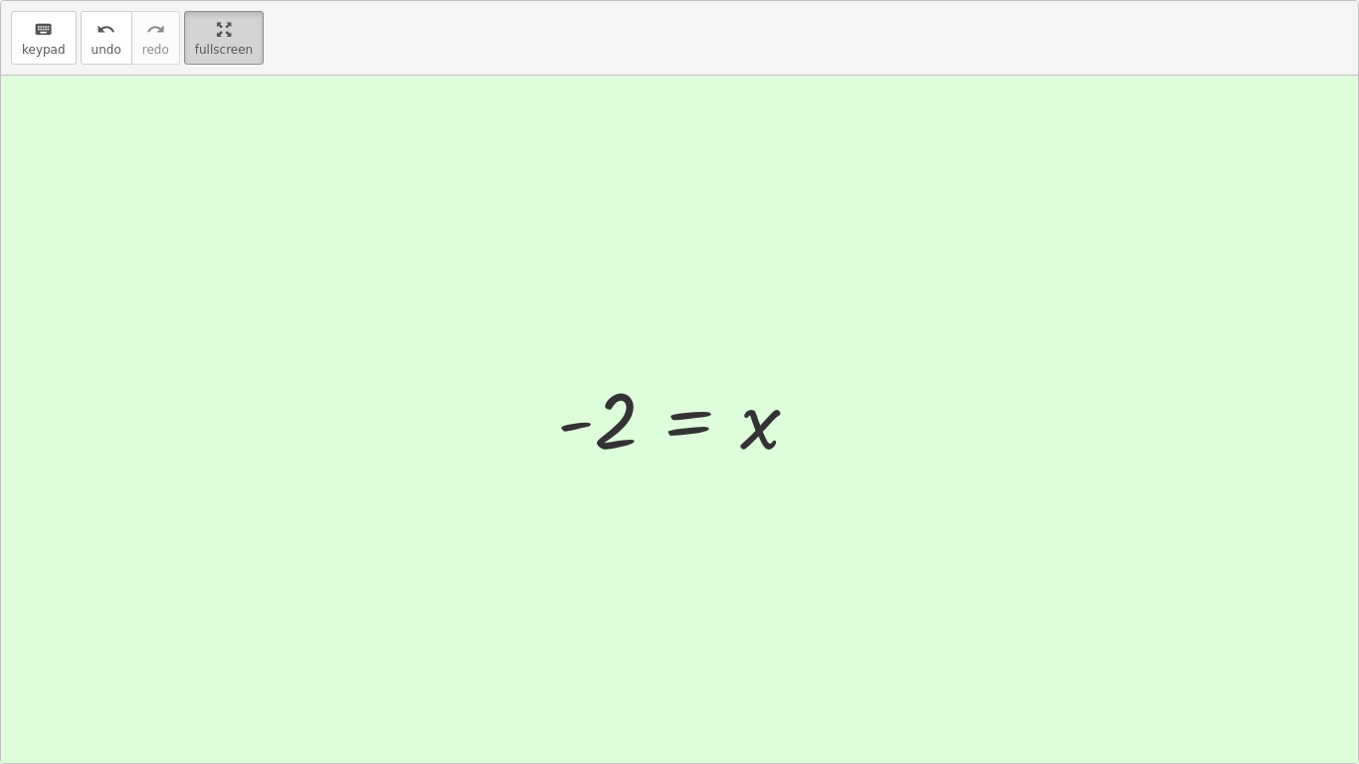
click at [207, 0] on html "Equations: (One, Two, Multi and Literal Equations) [PERSON_NAME] Not you? Tasks…" at bounding box center [679, 382] width 1359 height 764
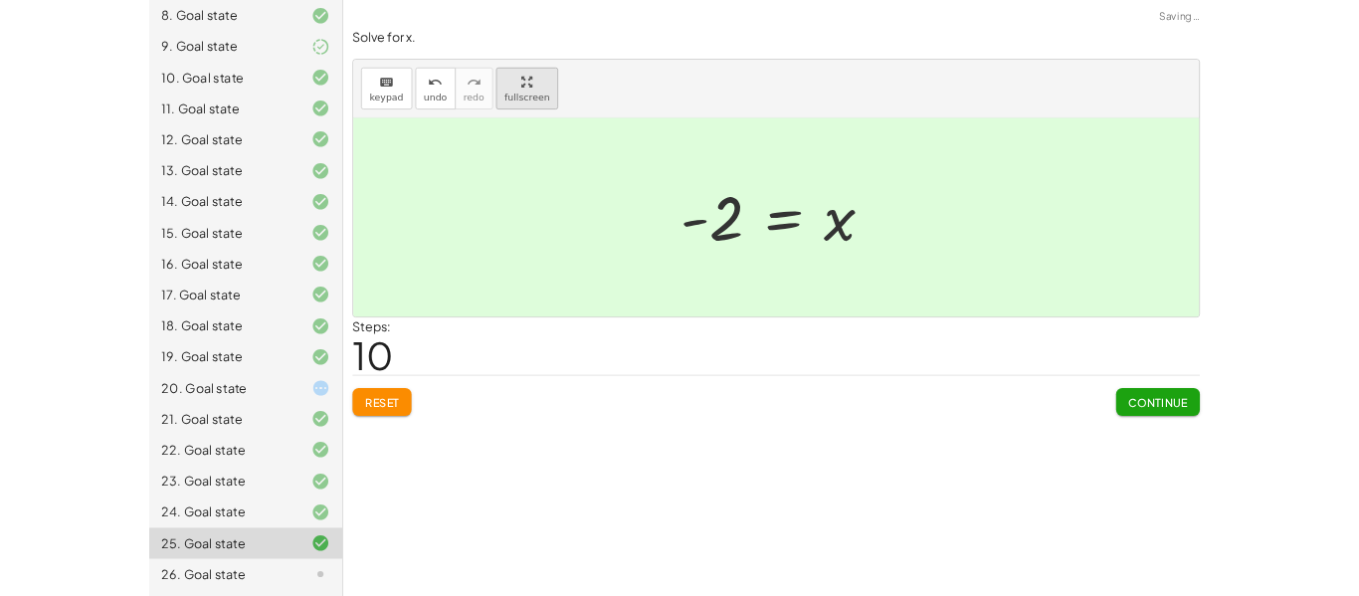
scroll to position [664, 0]
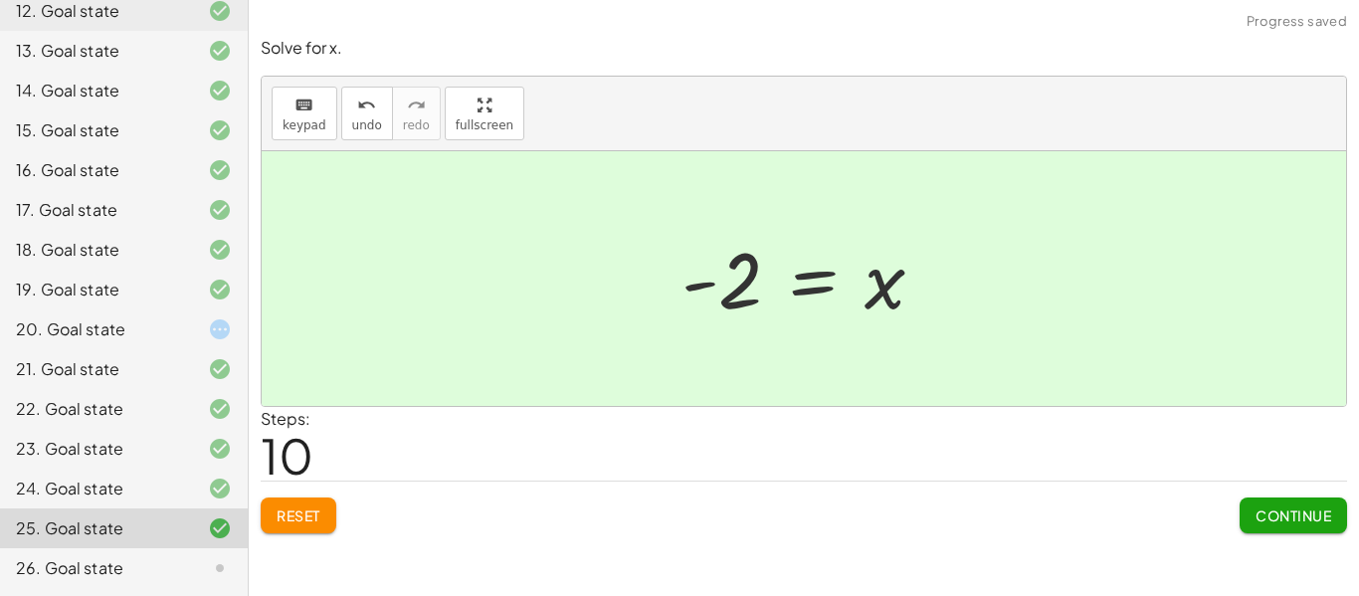
click at [1311, 521] on span "Continue" at bounding box center [1294, 516] width 76 height 18
